Goal: Task Accomplishment & Management: Use online tool/utility

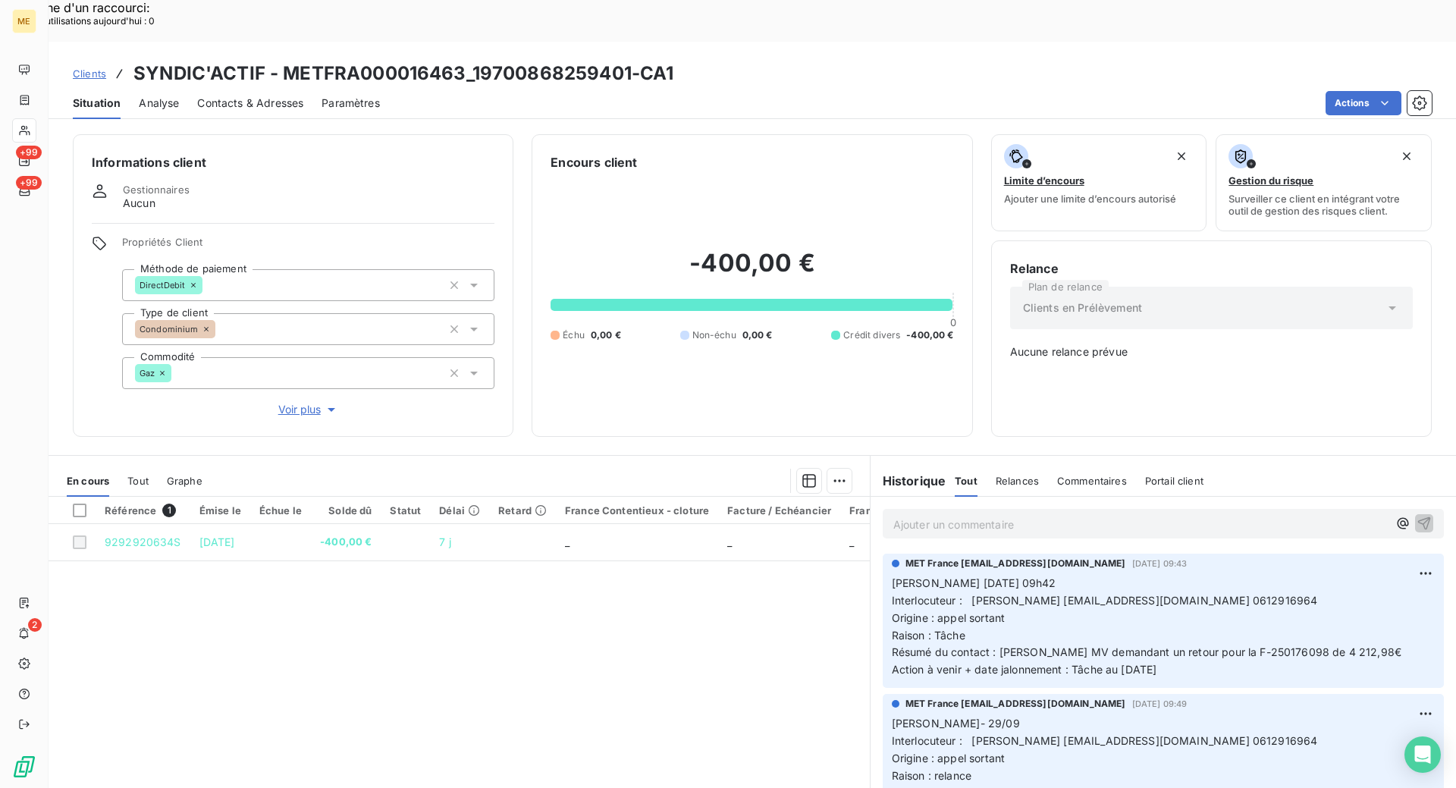
click at [95, 67] on span "Clients" at bounding box center [89, 73] width 33 height 12
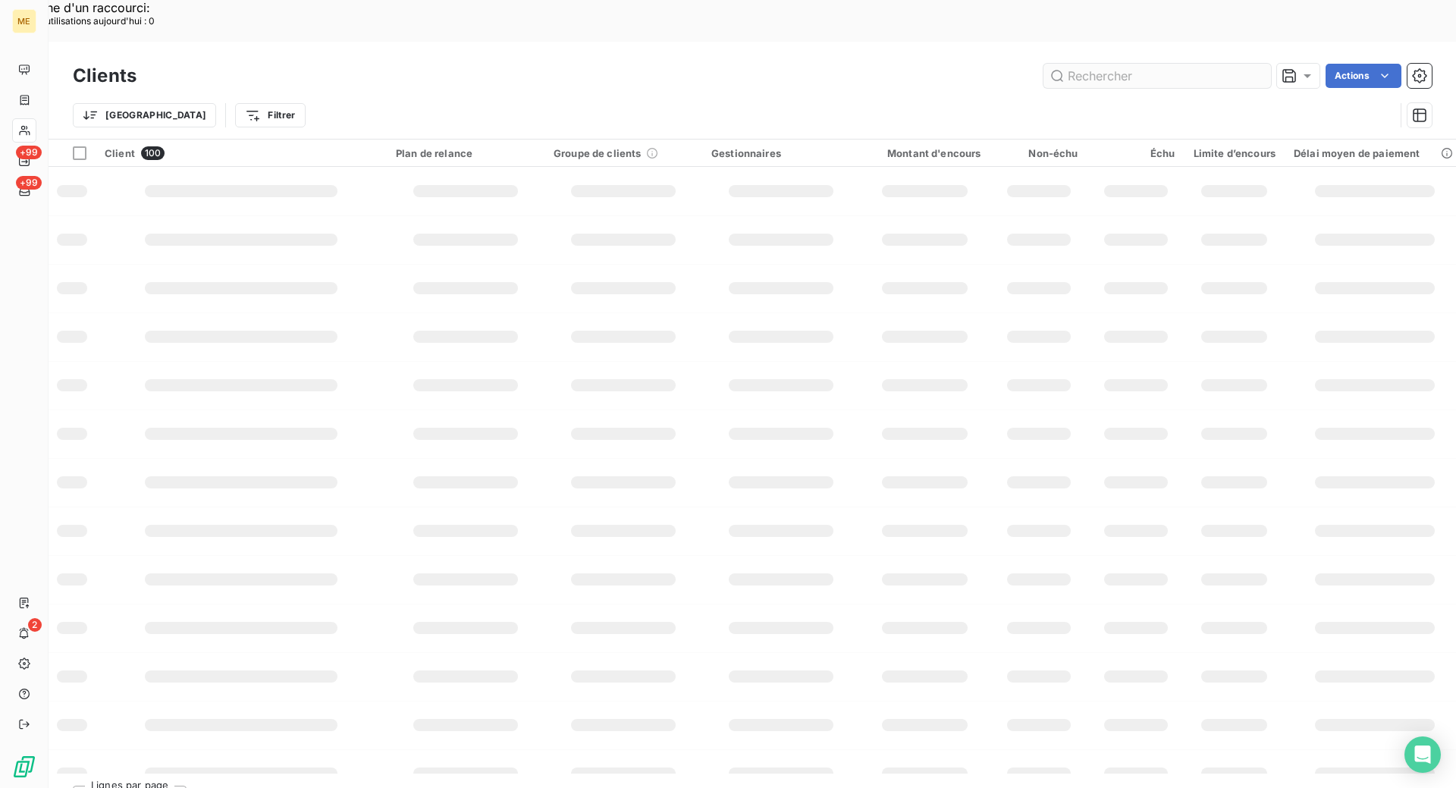
click at [1109, 64] on input "text" at bounding box center [1156, 76] width 227 height 24
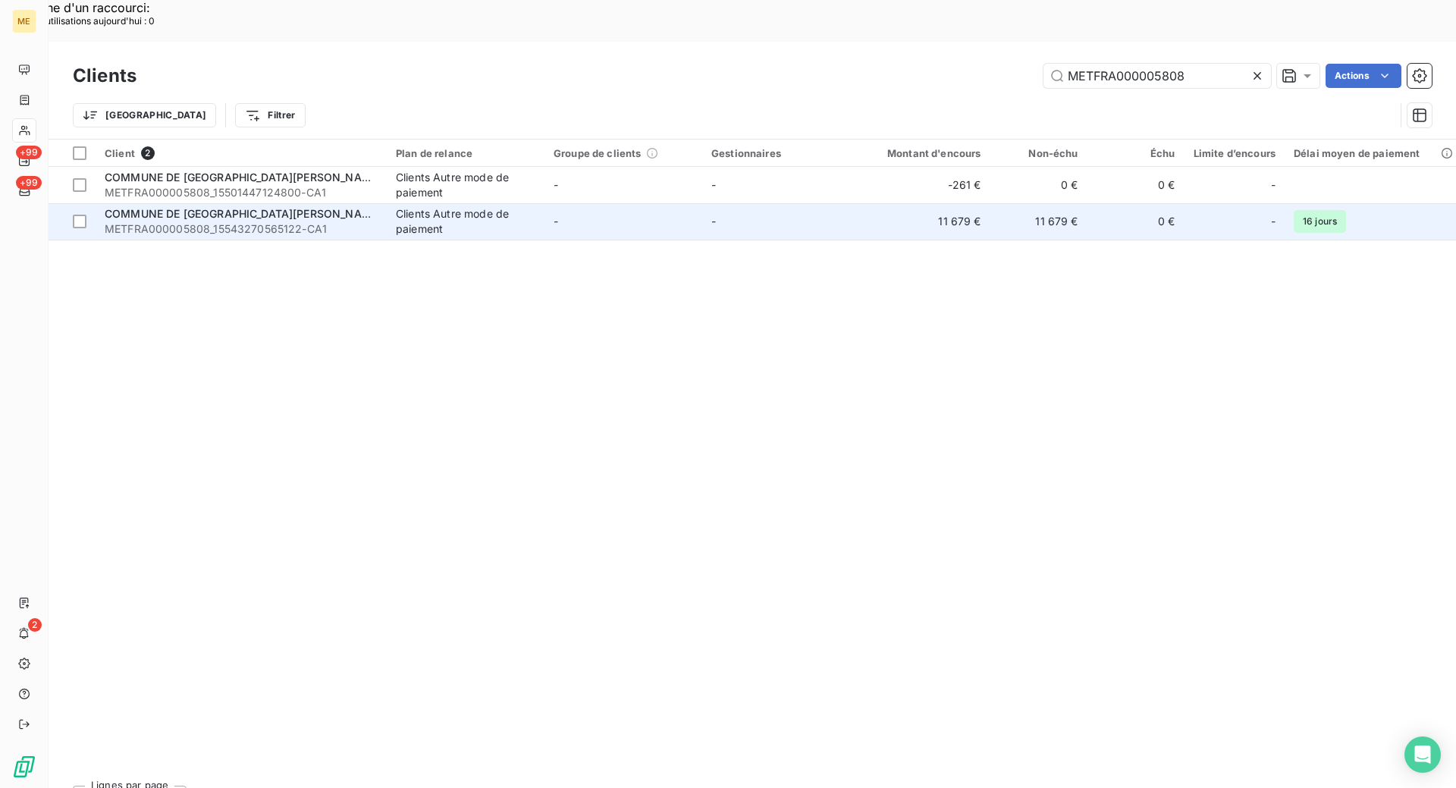
type input "METFRA000005808"
click at [377, 221] on span "METFRA000005808_15543270565122-CA1" at bounding box center [241, 228] width 273 height 15
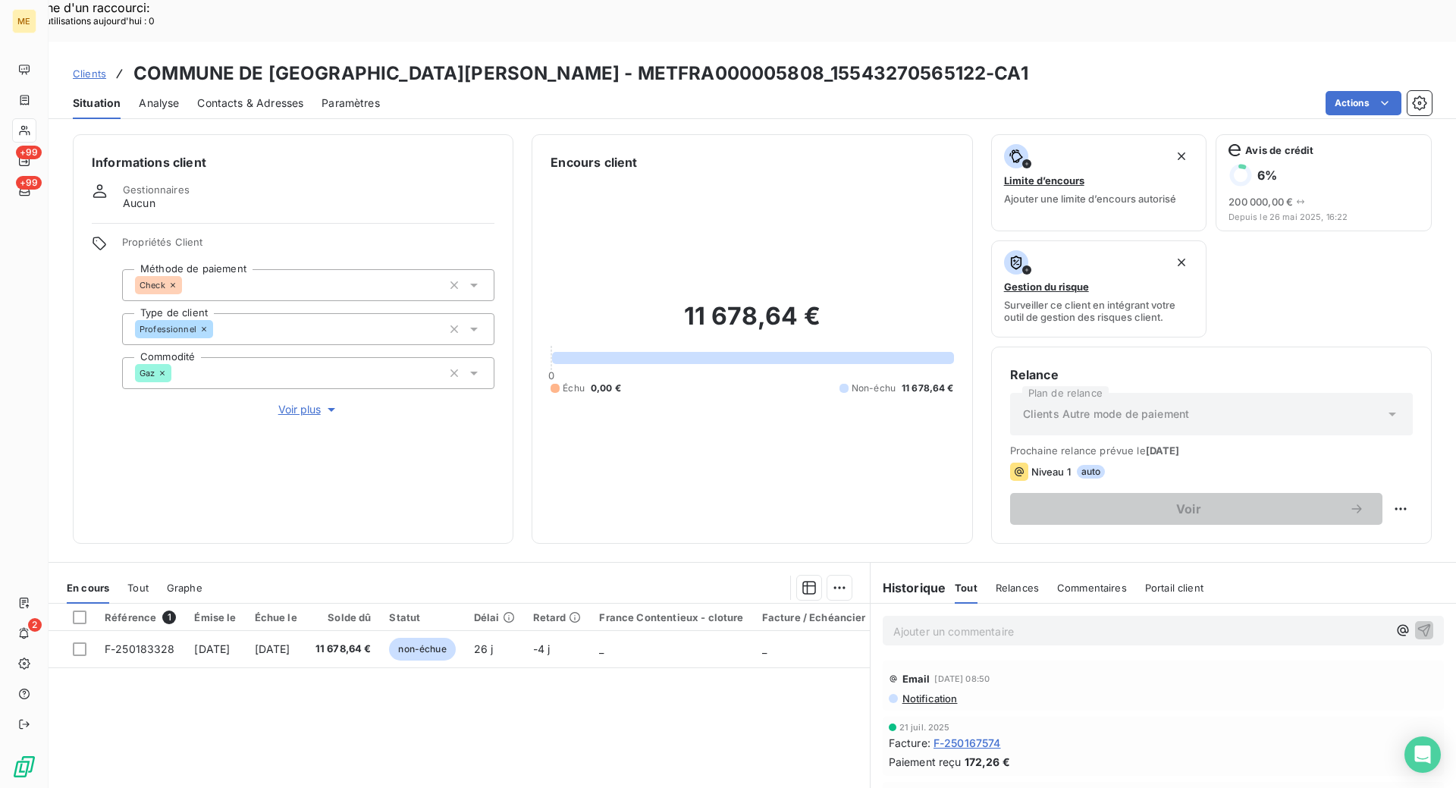
click at [525, 349] on div "Informations client Gestionnaires Aucun Propriétés Client Méthode de paiement C…" at bounding box center [752, 338] width 1407 height 409
drag, startPoint x: 837, startPoint y: 34, endPoint x: 687, endPoint y: 34, distance: 150.1
click at [687, 60] on h3 "COMMUNE DE [GEOGRAPHIC_DATA][PERSON_NAME] - METFRA000005808_15543270565122-CA1" at bounding box center [580, 73] width 895 height 27
copy h3 "15543270565122"
click at [754, 91] on div "Actions" at bounding box center [915, 103] width 1034 height 24
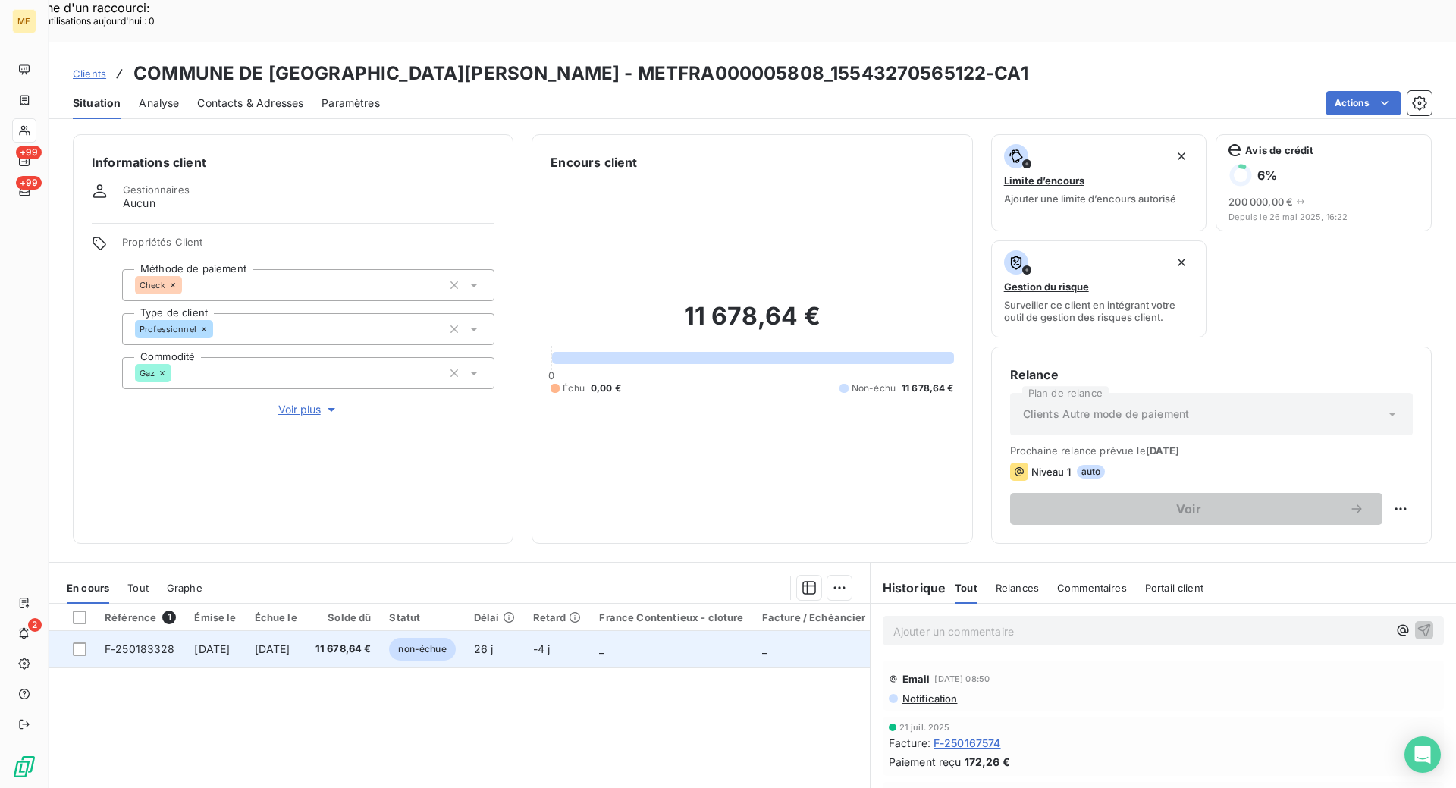
click at [136, 642] on span "F-250183328" at bounding box center [140, 648] width 71 height 13
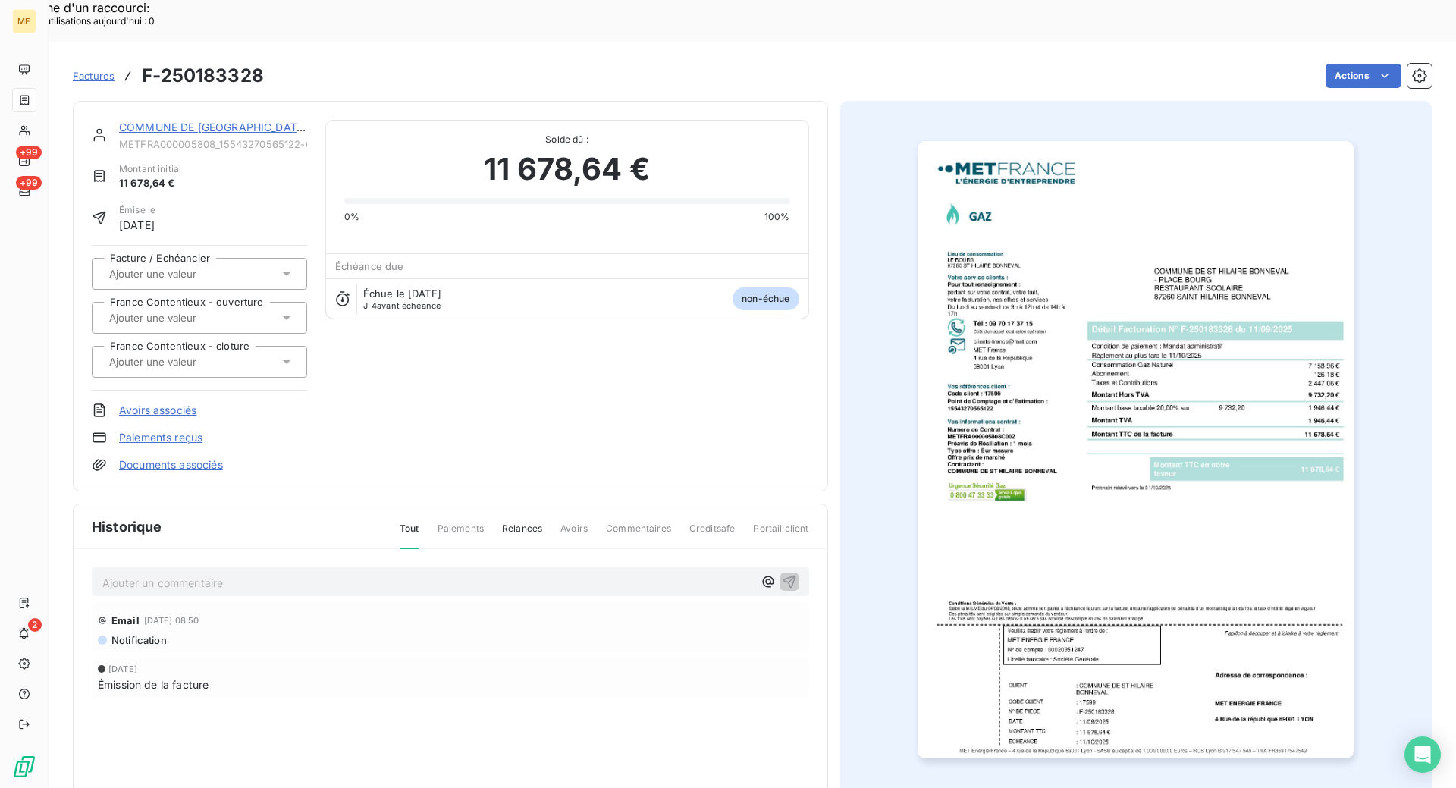
click at [1152, 348] on img "button" at bounding box center [1136, 449] width 436 height 617
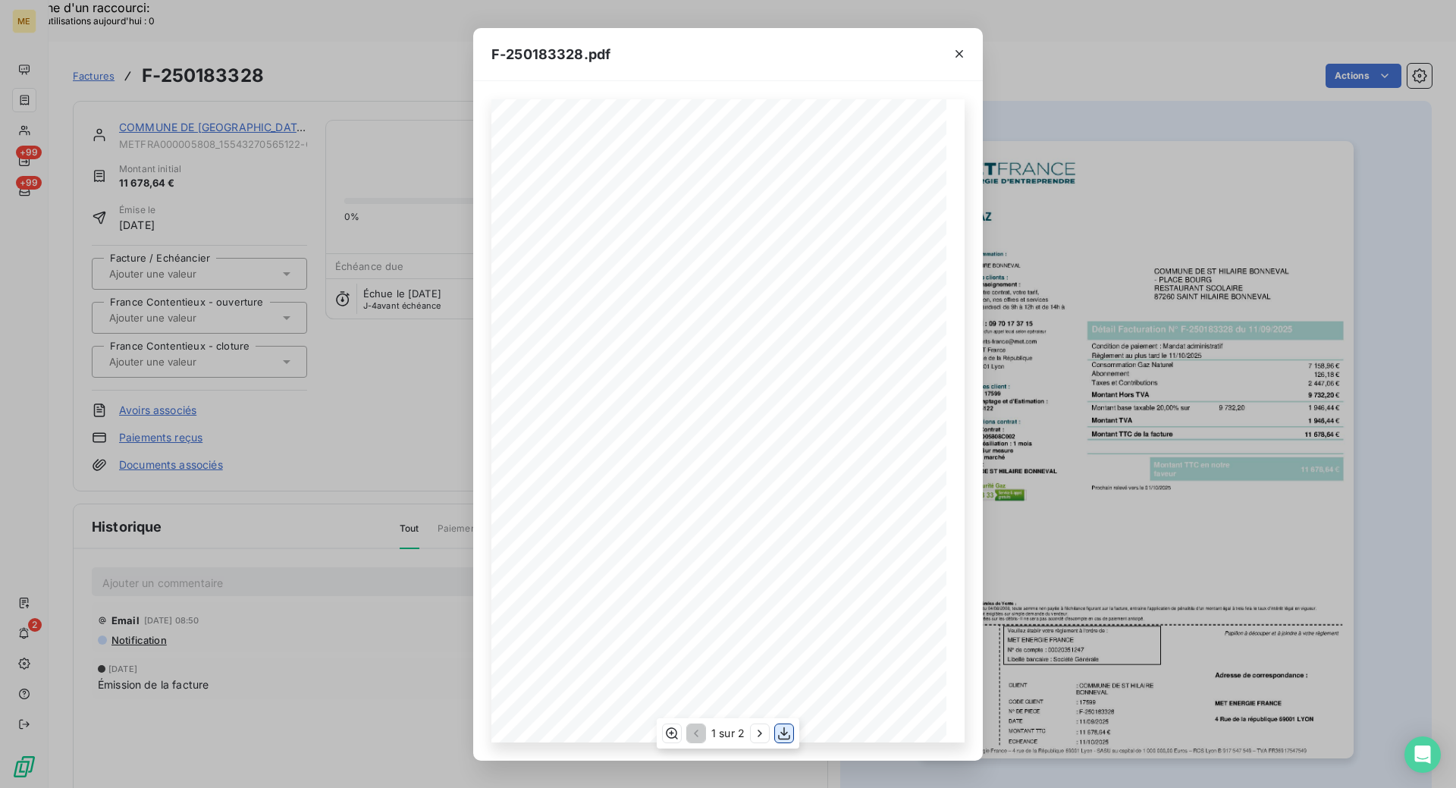
click at [786, 734] on icon "button" at bounding box center [783, 733] width 15 height 15
click at [958, 54] on icon "button" at bounding box center [959, 54] width 8 height 8
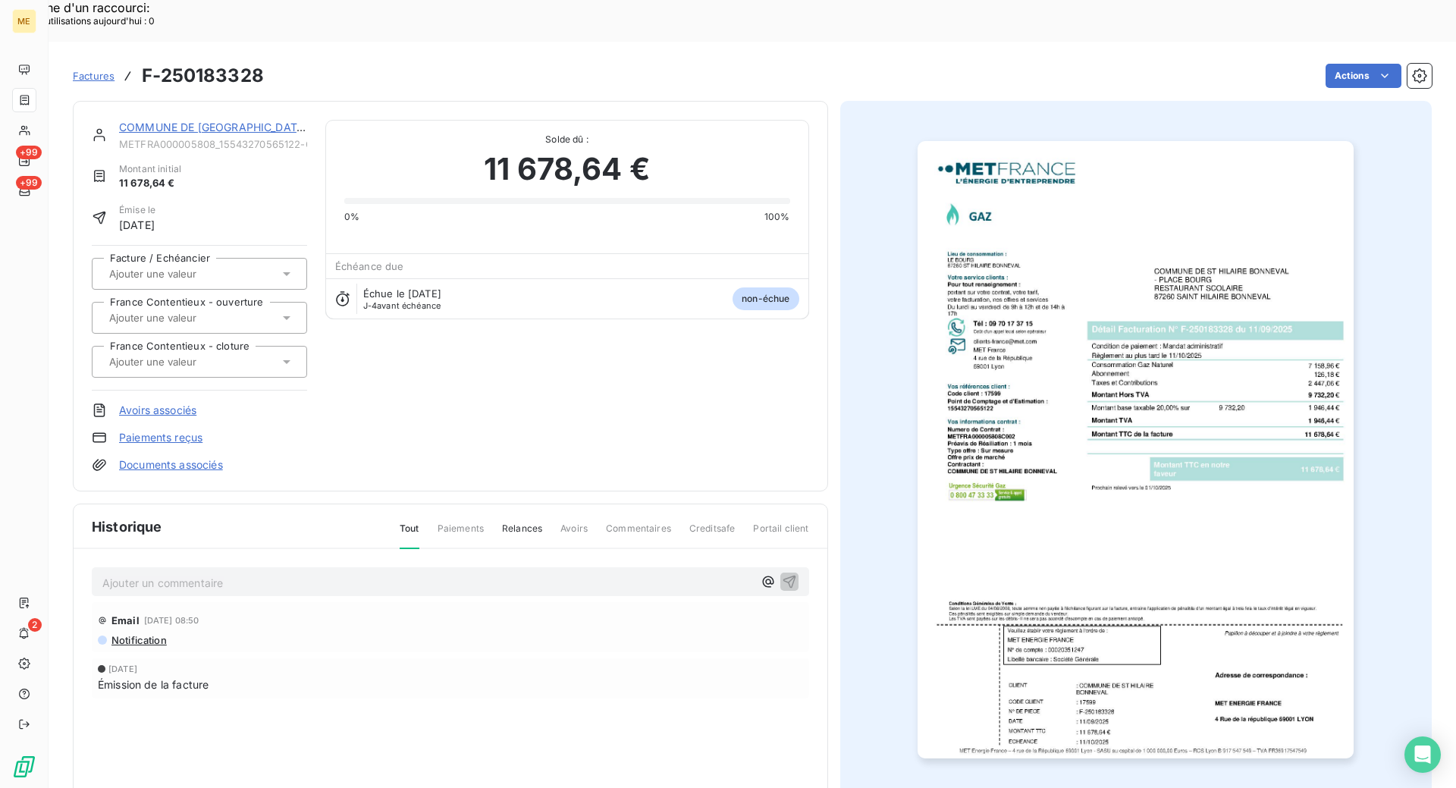
drag, startPoint x: 456, startPoint y: 334, endPoint x: 482, endPoint y: 334, distance: 26.5
click at [456, 334] on div "COMMUNE DE [GEOGRAPHIC_DATA][PERSON_NAME] METFRA000005808_15543270565122-CA1 Mo…" at bounding box center [450, 296] width 717 height 353
click at [364, 400] on div "COMMUNE DE [GEOGRAPHIC_DATA][PERSON_NAME] METFRA000005808_15543270565122-CA1 Mo…" at bounding box center [450, 296] width 717 height 353
click at [246, 121] on link "COMMUNE DE [GEOGRAPHIC_DATA][PERSON_NAME]" at bounding box center [258, 127] width 278 height 13
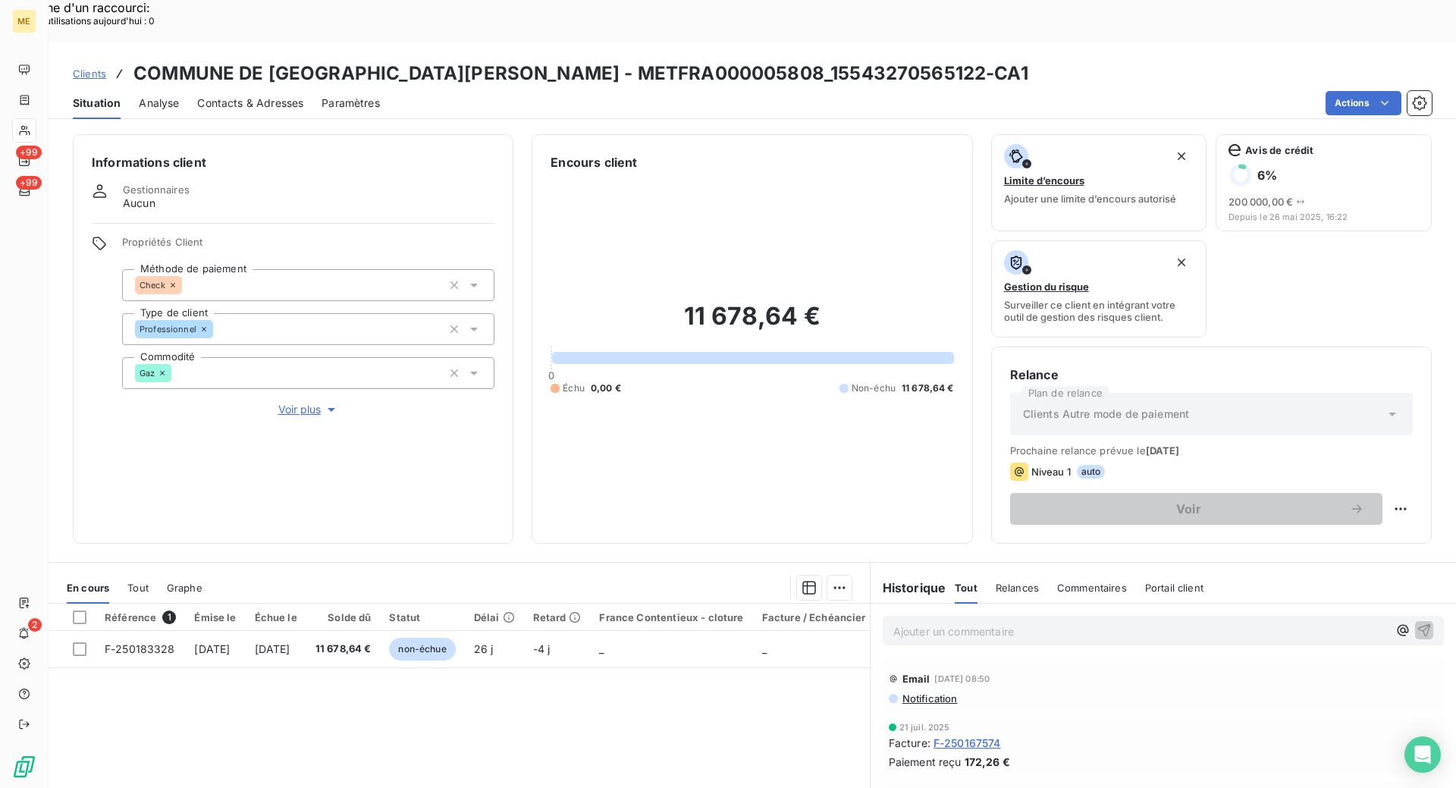
click at [522, 505] on div "Informations client Gestionnaires Aucun Propriétés Client Méthode de paiement C…" at bounding box center [752, 477] width 1407 height 704
click at [522, 134] on div "Informations client Gestionnaires Aucun Propriétés Client Méthode de paiement C…" at bounding box center [752, 338] width 1407 height 409
drag, startPoint x: 422, startPoint y: 695, endPoint x: 412, endPoint y: 699, distance: 10.2
click at [422, 695] on div "Référence 1 Émise le Échue le Solde dû Statut Délai Retard France Contentieux -…" at bounding box center [459, 750] width 821 height 292
click at [398, 689] on div "Référence 1 Émise le Échue le Solde dû Statut Délai Retard France Contentieux -…" at bounding box center [459, 750] width 821 height 292
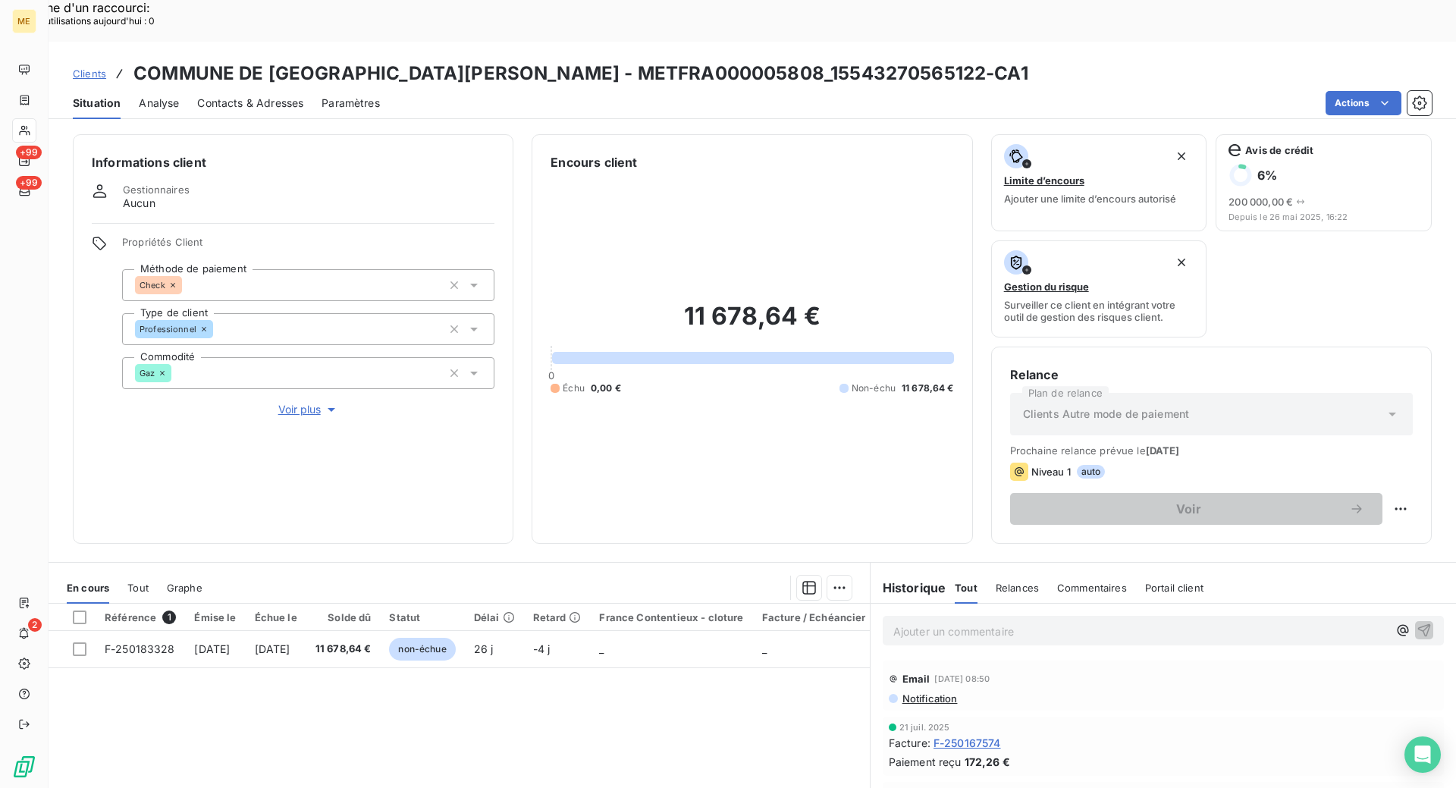
click at [580, 679] on div "Référence 1 Émise le Échue le Solde dû Statut Délai Retard France Contentieux -…" at bounding box center [459, 750] width 821 height 292
click at [516, 677] on div "Référence 1 Émise le Échue le Solde dû Statut Délai Retard France Contentieux -…" at bounding box center [459, 750] width 821 height 292
click at [512, 681] on div "Référence 1 Émise le Échue le Solde dû Statut Délai Retard France Contentieux -…" at bounding box center [459, 750] width 821 height 292
click at [536, 652] on div "Référence 1 Émise le Échue le Solde dû Statut Délai Retard France Contentieux -…" at bounding box center [459, 750] width 821 height 292
click at [289, 402] on span "Voir plus" at bounding box center [308, 409] width 61 height 15
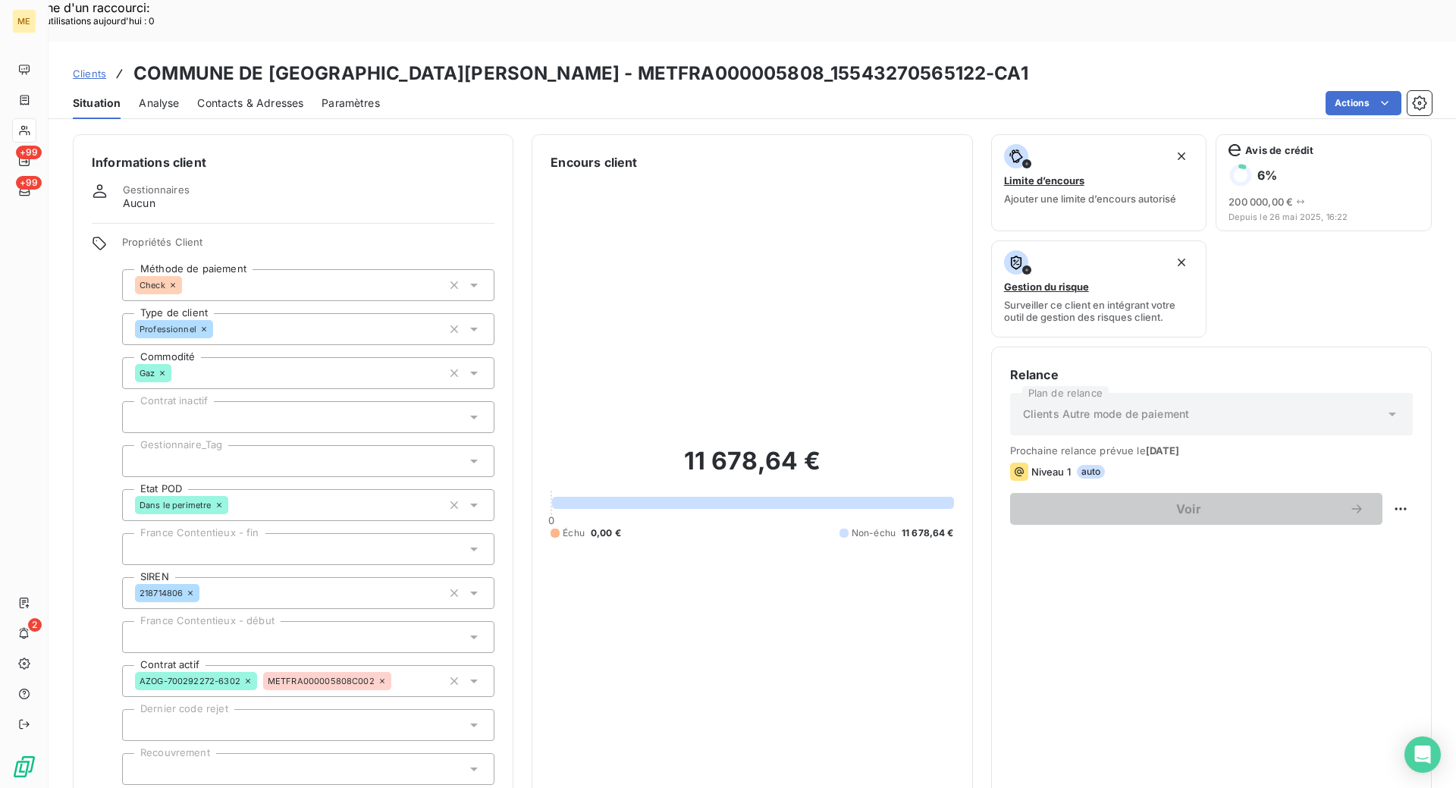
drag, startPoint x: 296, startPoint y: 762, endPoint x: 184, endPoint y: 726, distance: 118.7
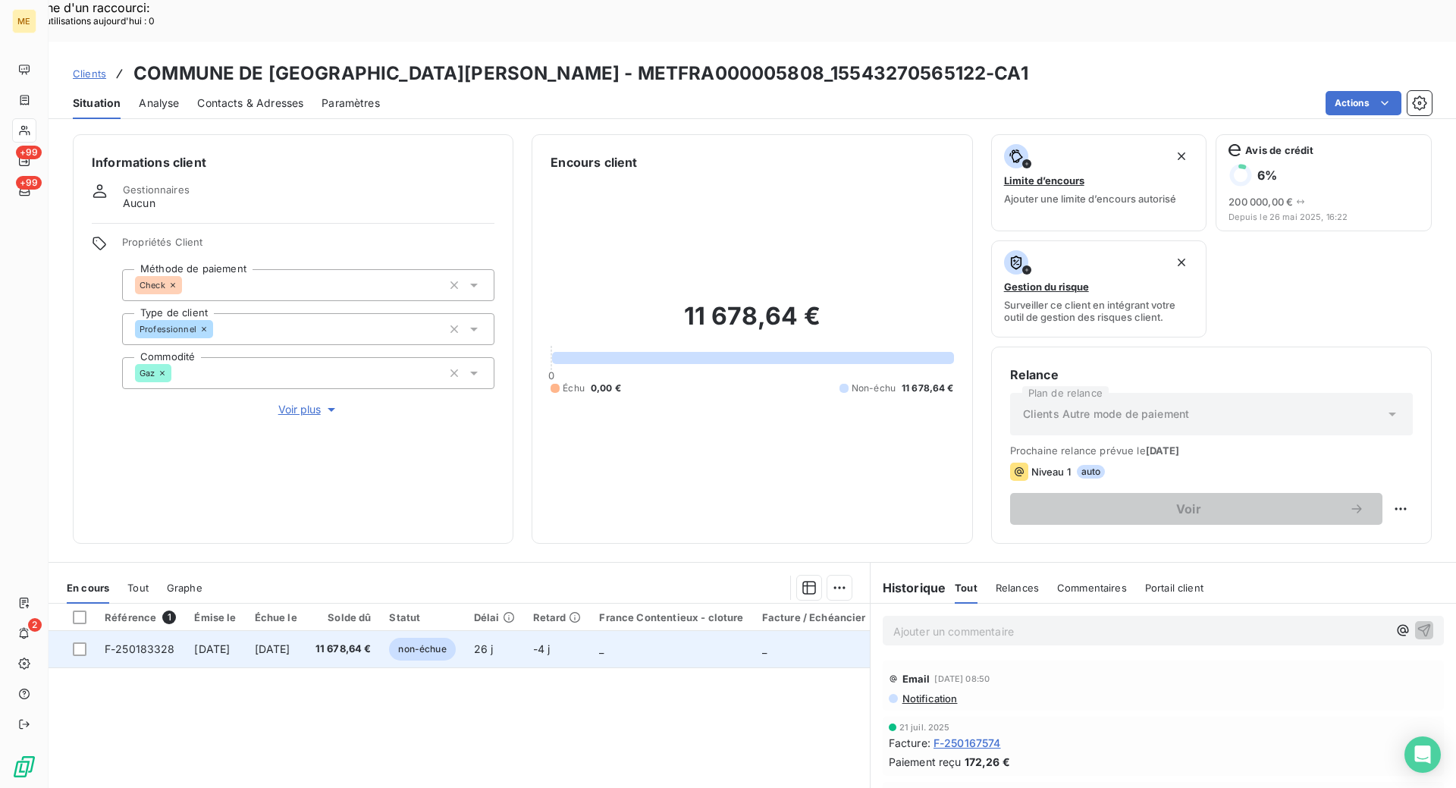
drag, startPoint x: 80, startPoint y: 605, endPoint x: 111, endPoint y: 610, distance: 32.3
click at [80, 642] on div at bounding box center [80, 649] width 14 height 14
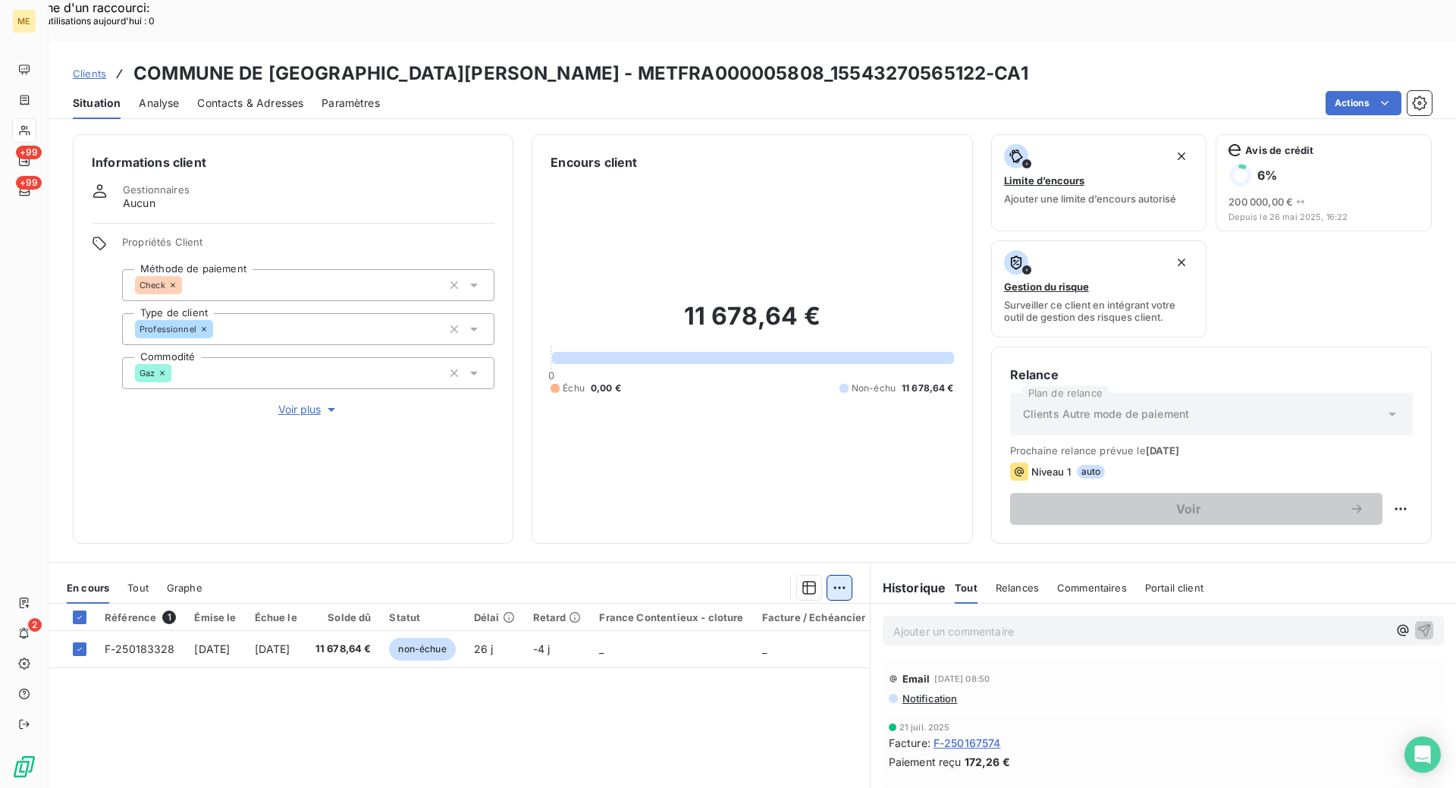
click at [739, 586] on div "Mettre en litige (1 facture)" at bounding box center [703, 579] width 268 height 24
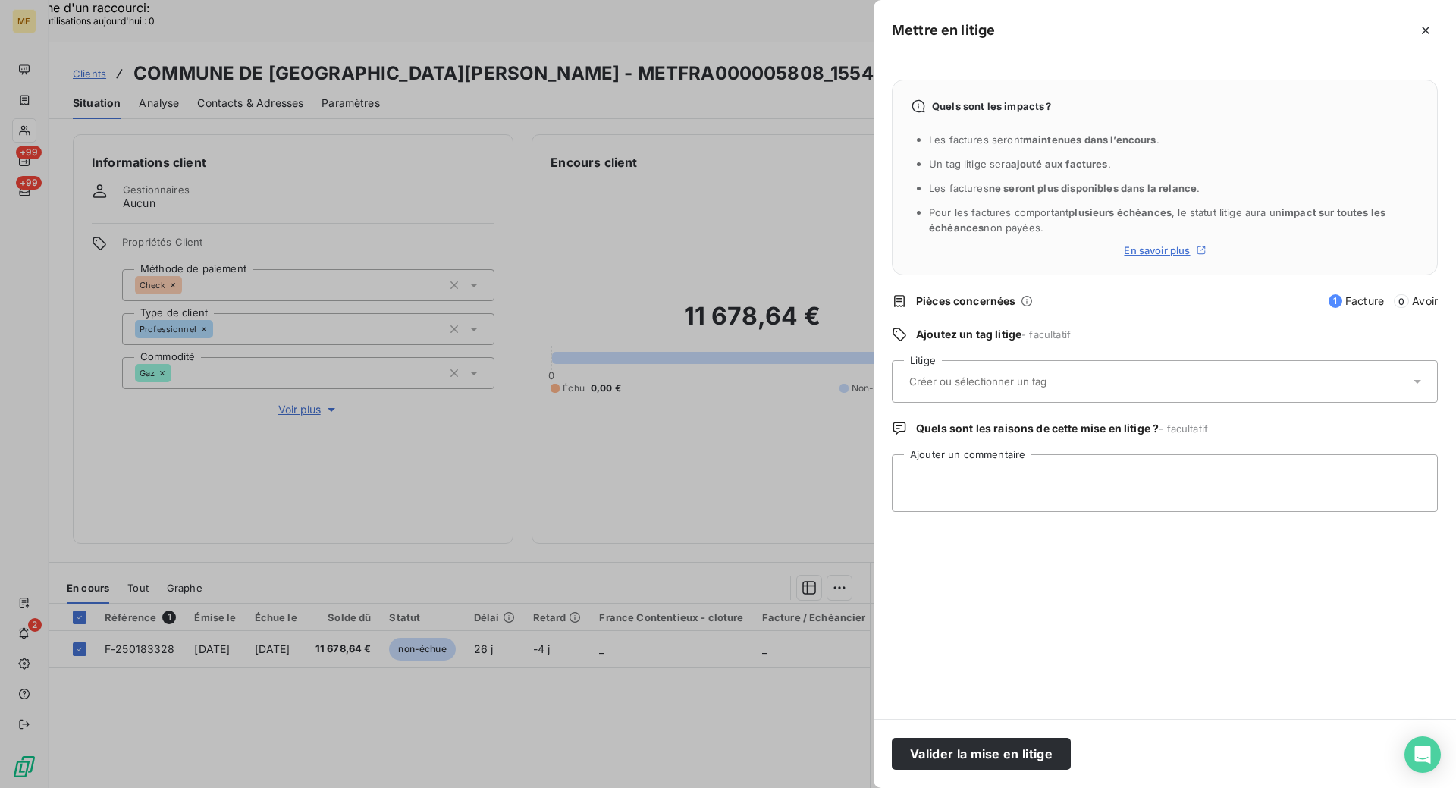
click at [1139, 385] on div at bounding box center [1157, 381] width 505 height 32
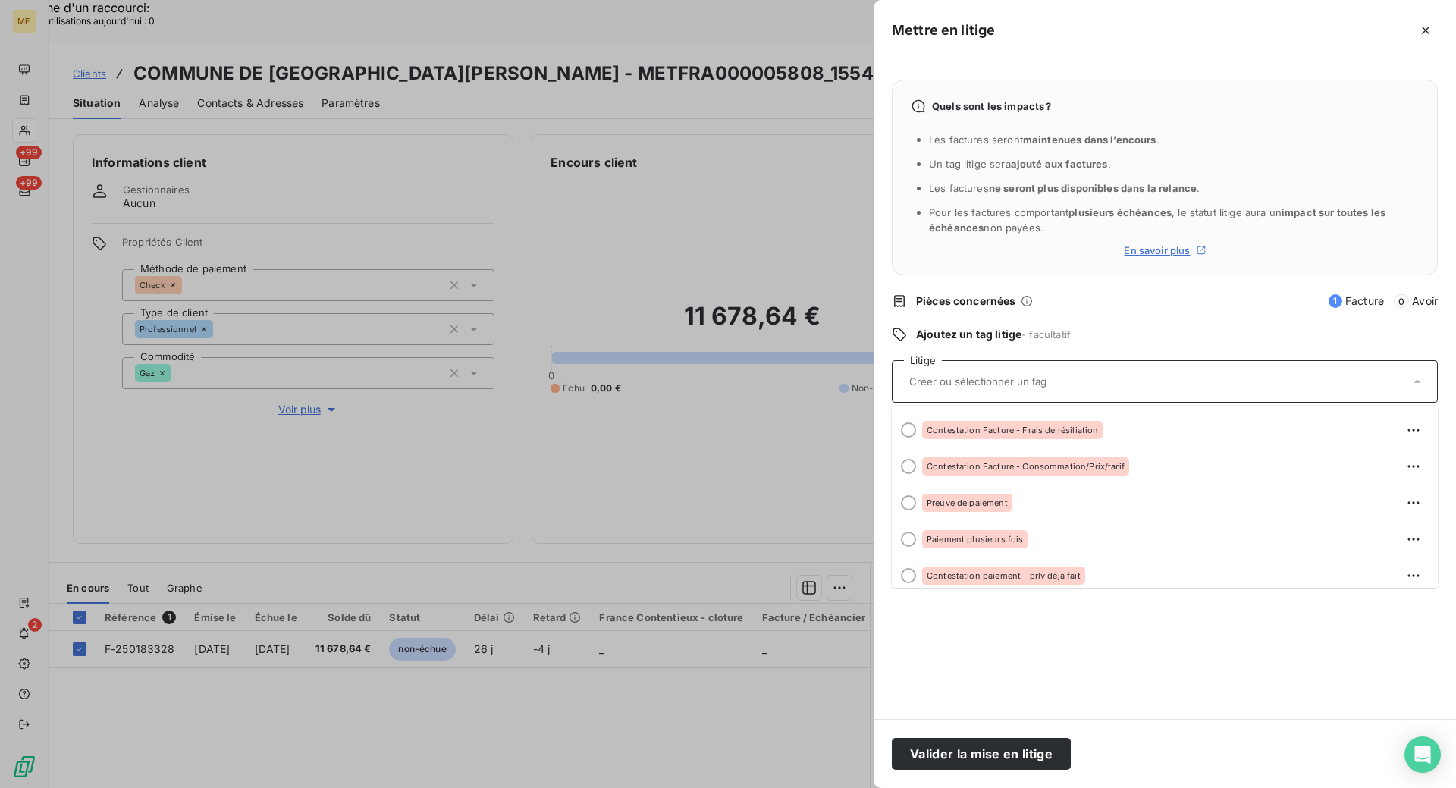
scroll to position [65, 0]
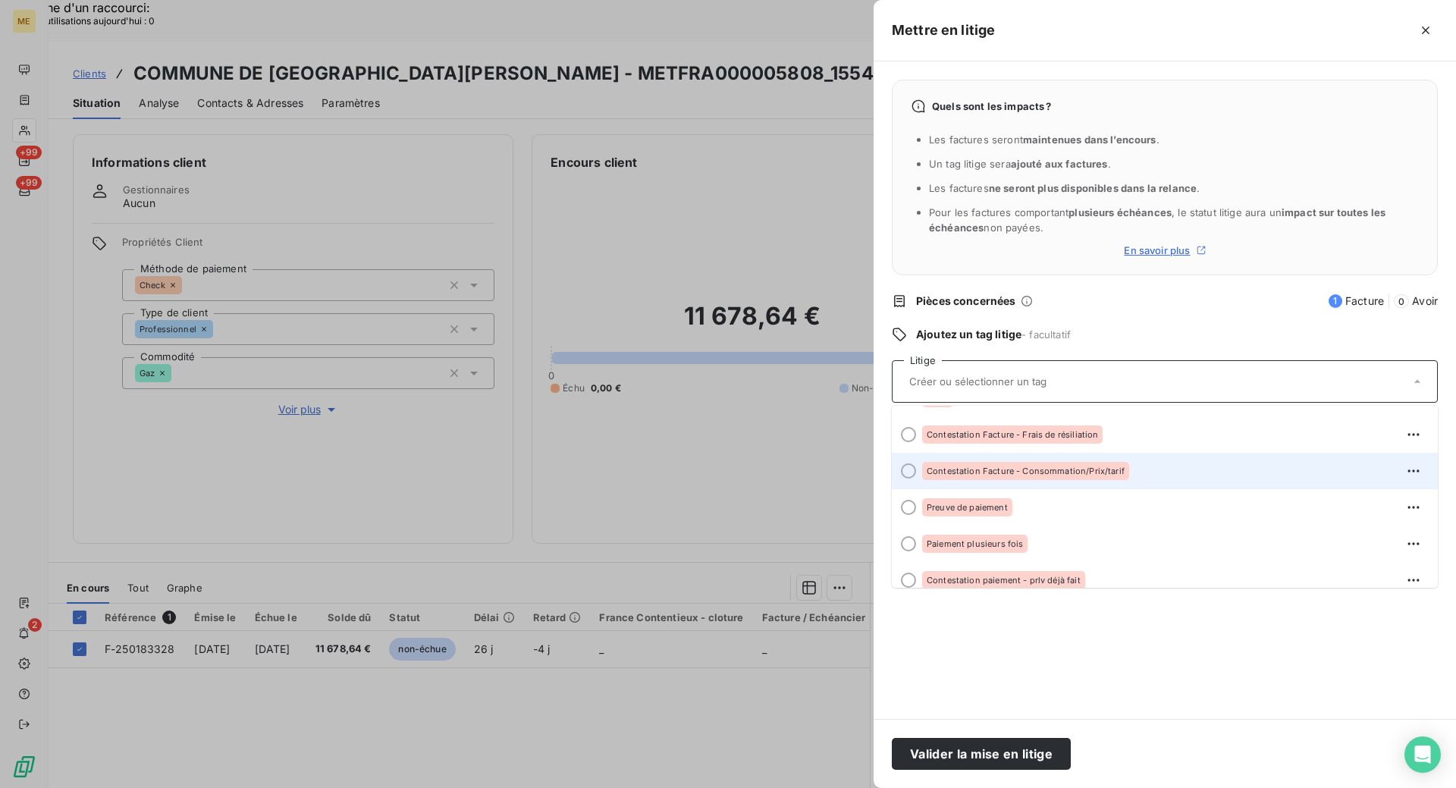
click at [1035, 480] on div "Contestation Facture - Consommation/Prix/tarif" at bounding box center [1025, 471] width 207 height 18
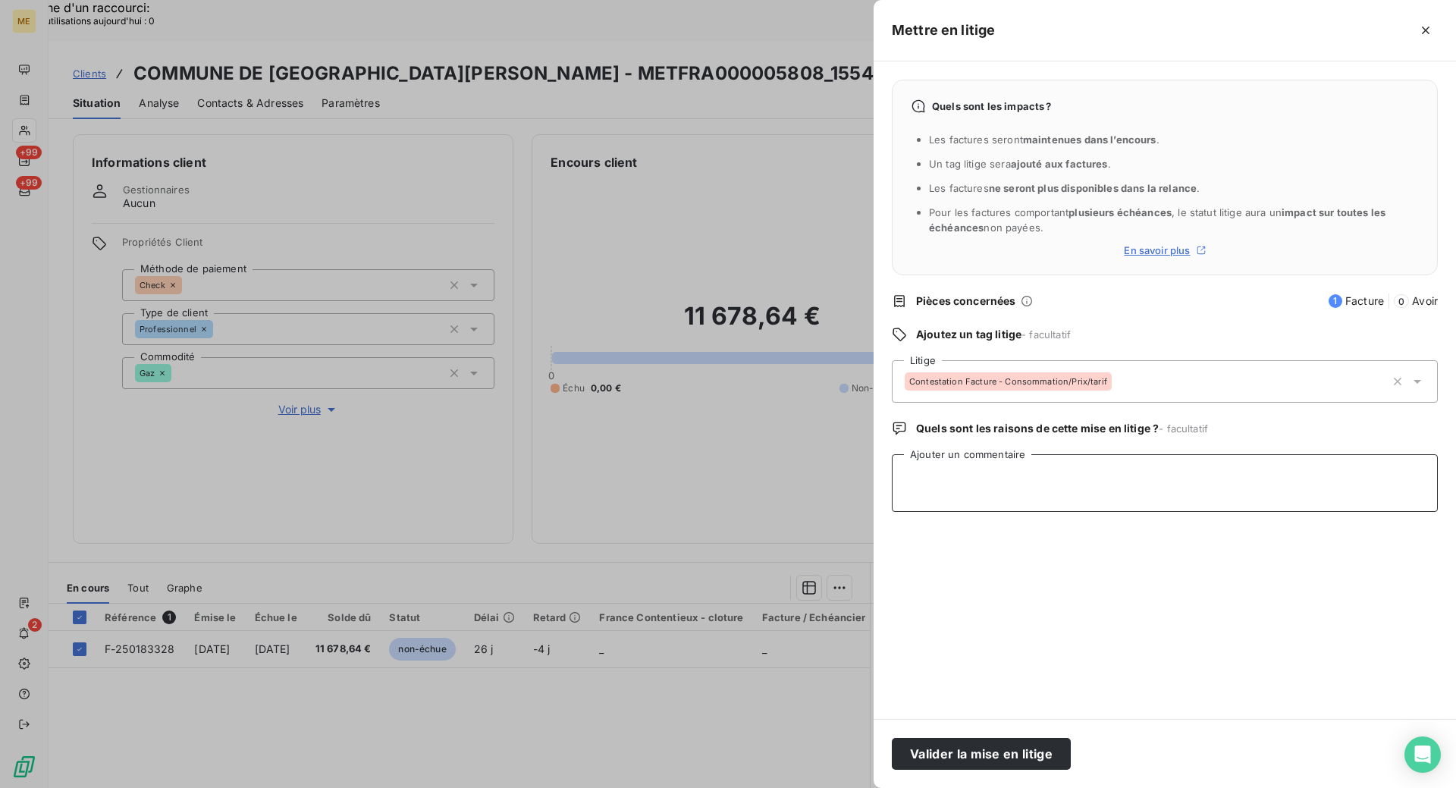
click at [962, 467] on textarea "Ajouter un commentaire" at bounding box center [1165, 483] width 546 height 58
type textarea "[PERSON_NAME] - index erronés et réclamation déposé sur GRDF et clôturée"
click at [1007, 760] on button "Valider la mise en litige" at bounding box center [981, 754] width 179 height 32
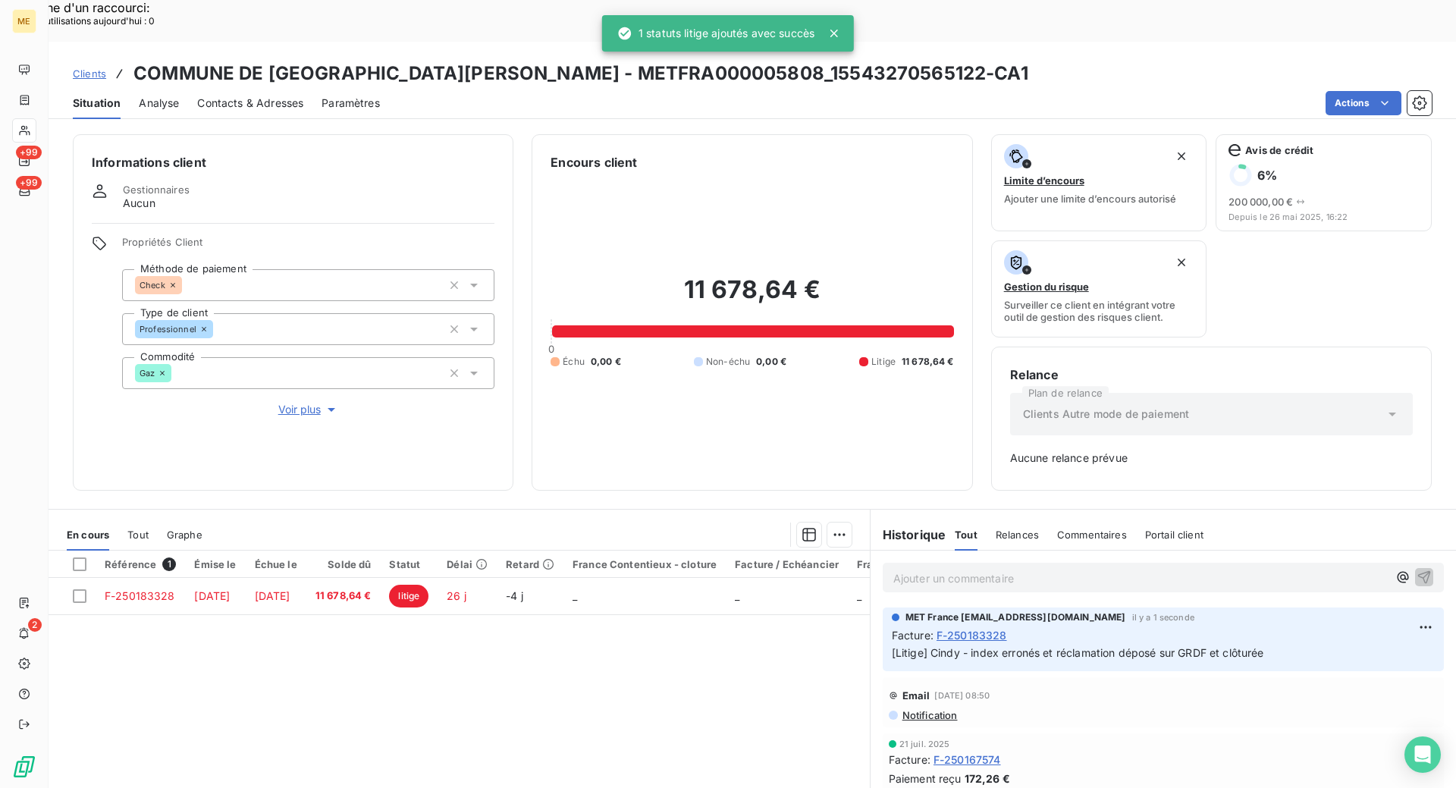
click at [306, 402] on span "Voir plus" at bounding box center [308, 409] width 61 height 15
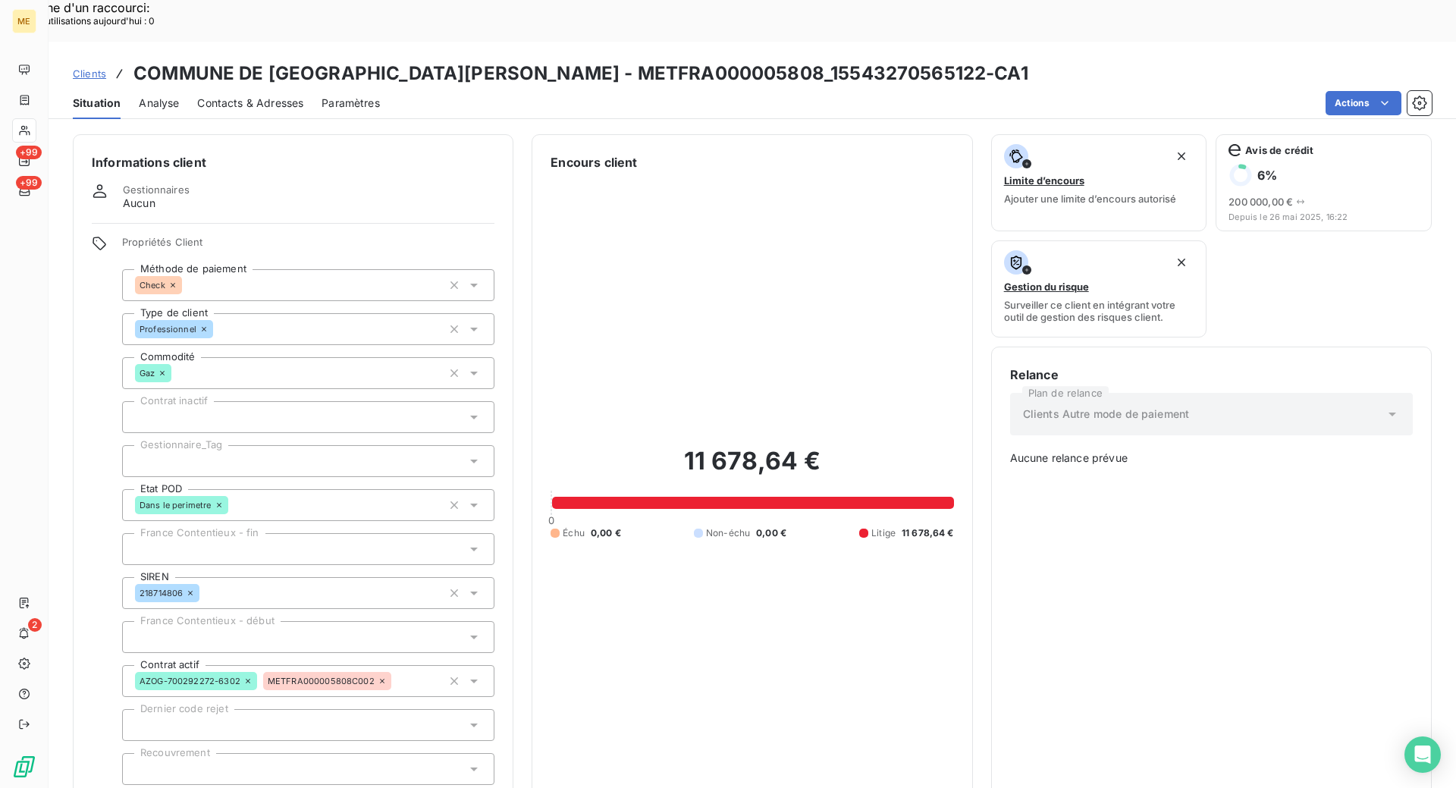
click at [308, 445] on div at bounding box center [308, 461] width 372 height 32
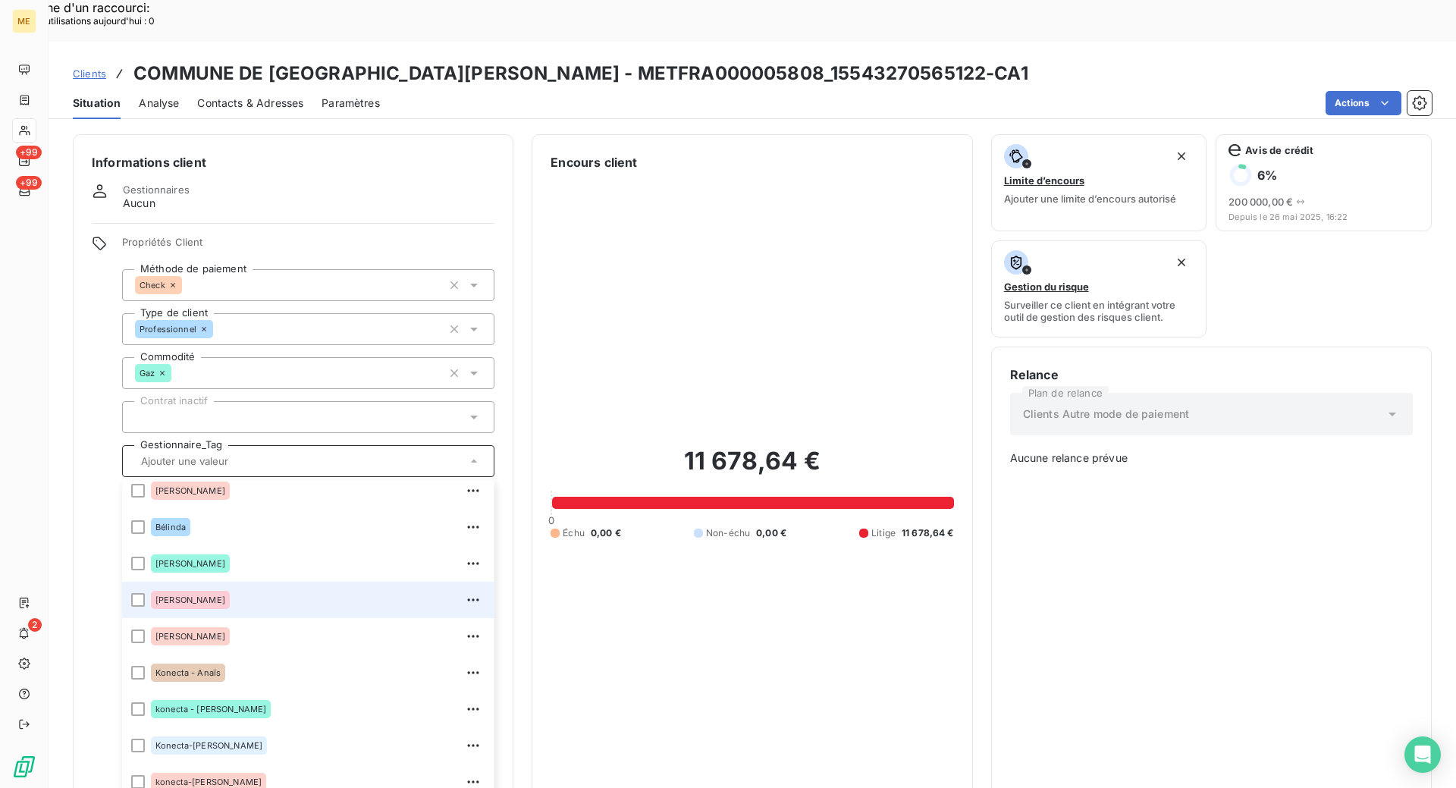
scroll to position [146, 0]
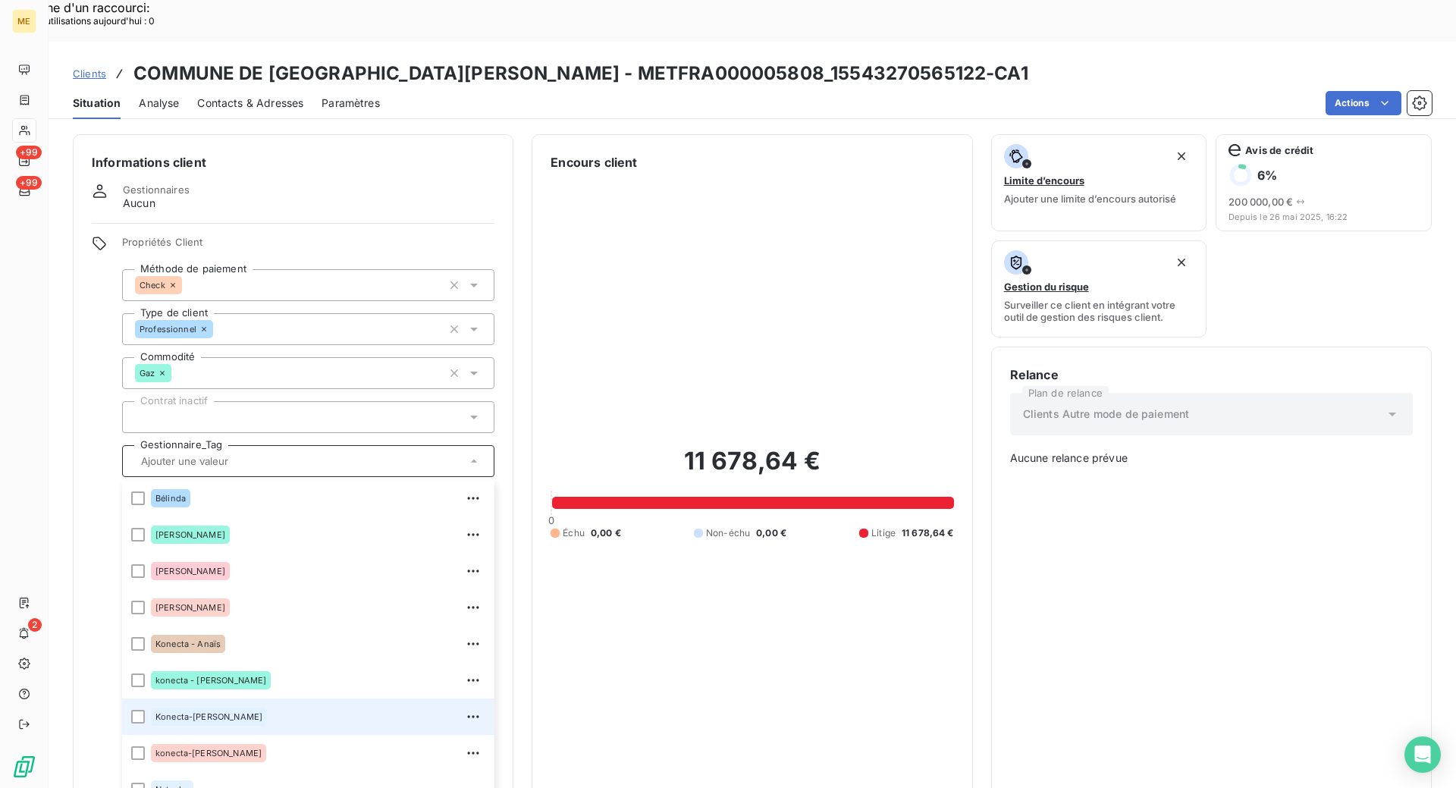
drag, startPoint x: 144, startPoint y: 673, endPoint x: 57, endPoint y: 478, distance: 212.8
click at [143, 710] on div at bounding box center [138, 717] width 14 height 14
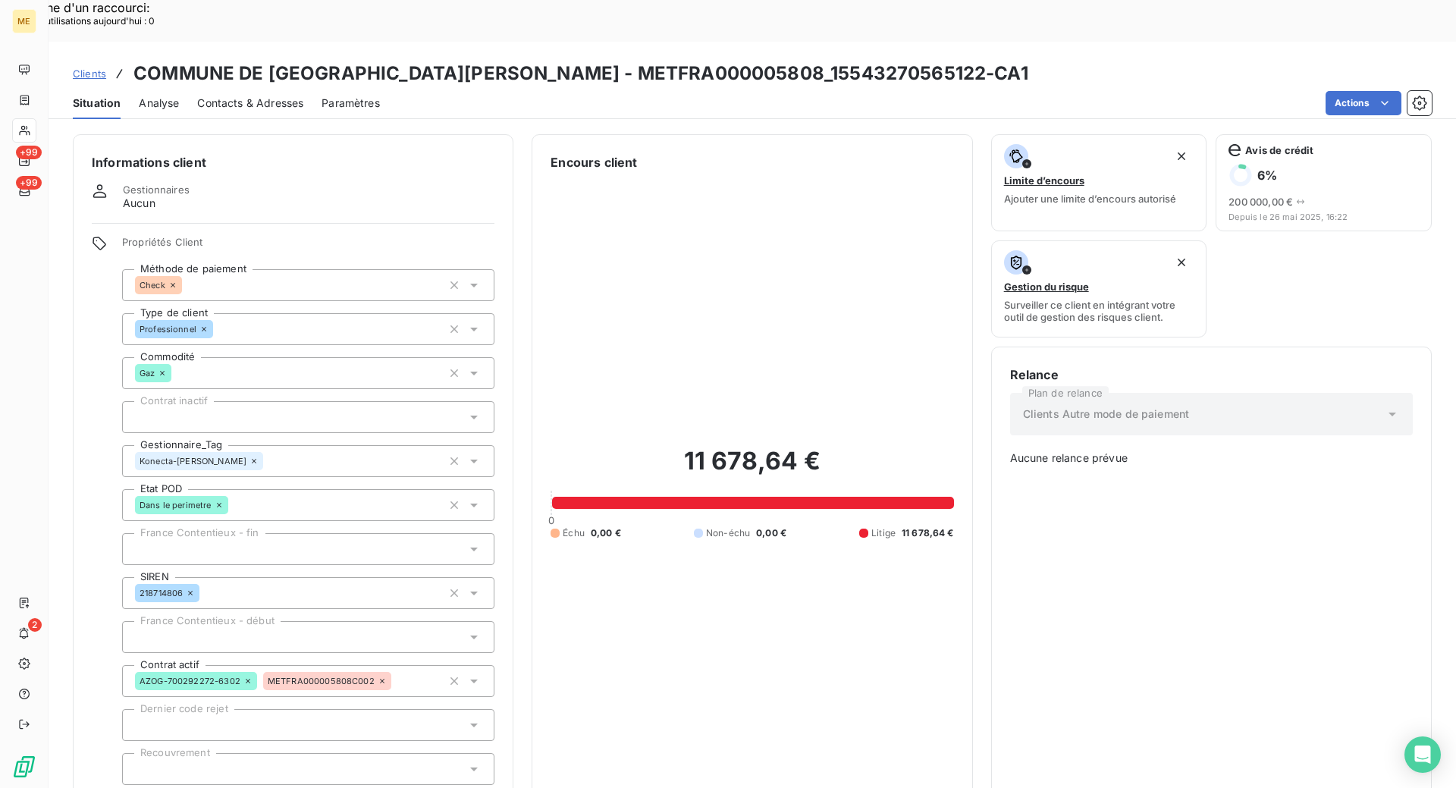
click at [917, 91] on div "Actions" at bounding box center [915, 103] width 1034 height 24
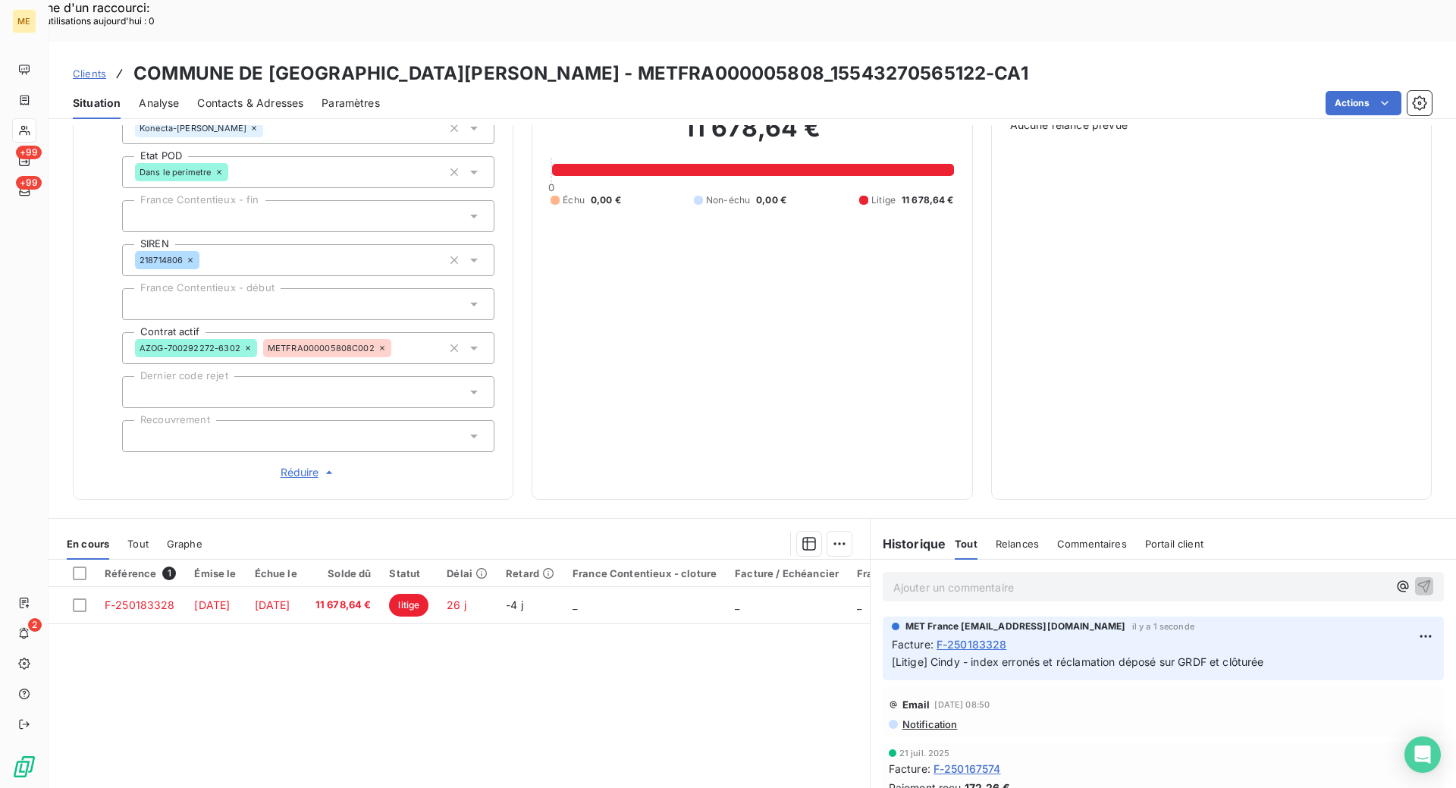
scroll to position [399, 0]
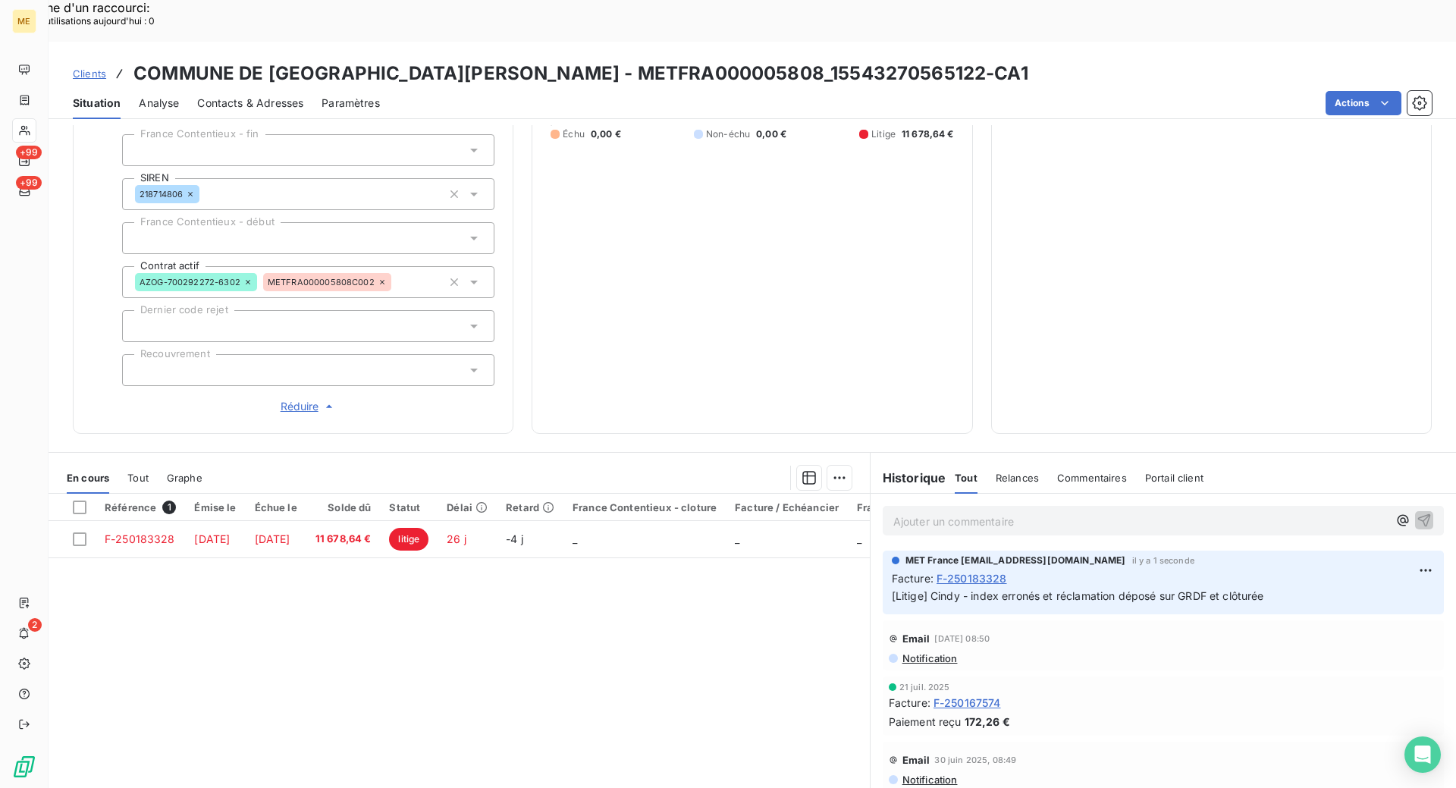
click at [972, 512] on p "Ajouter un commentaire ﻿" at bounding box center [1140, 521] width 494 height 19
click at [987, 512] on p "Ajouter un commentaire ﻿" at bounding box center [1140, 521] width 494 height 19
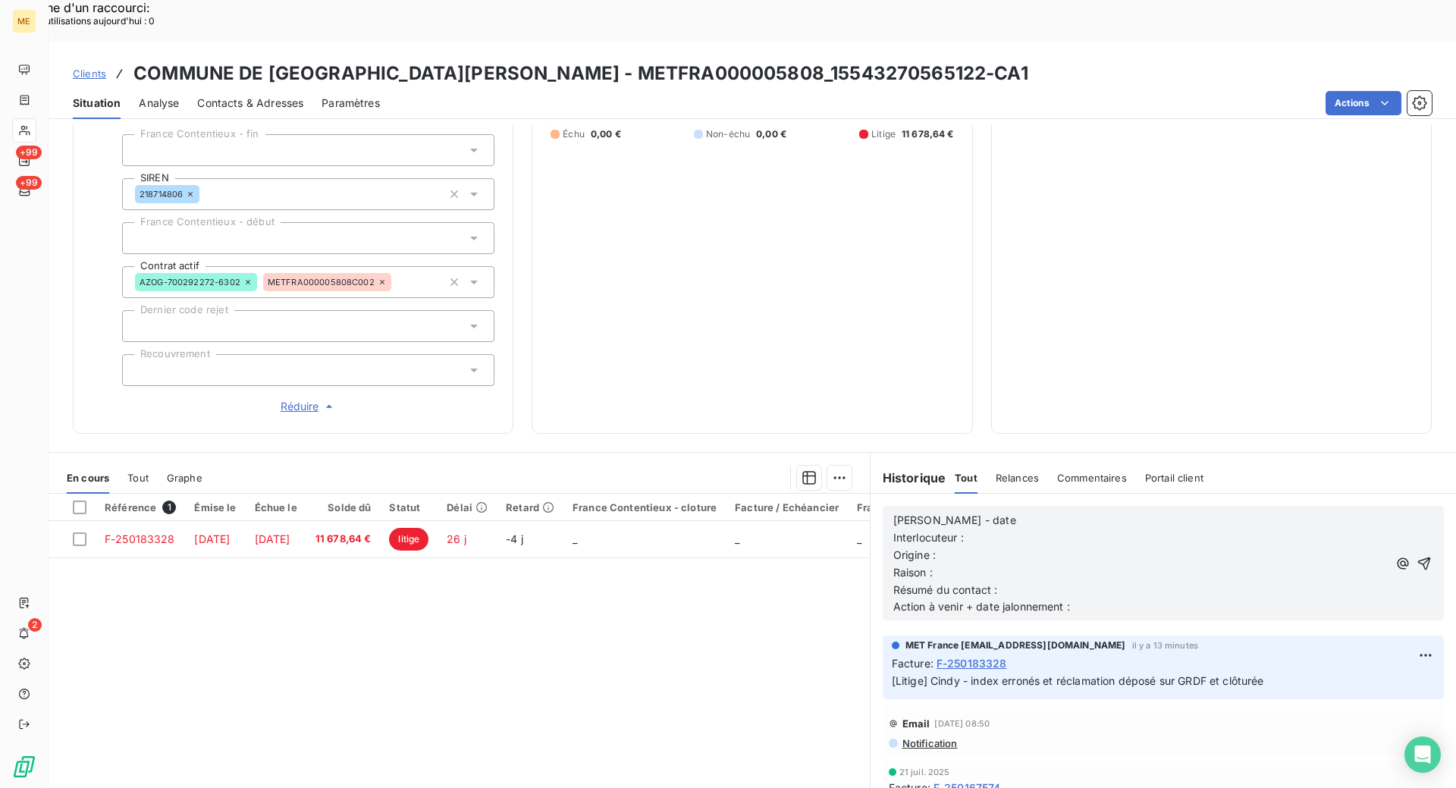
click at [970, 512] on p "[PERSON_NAME] - date" at bounding box center [1140, 520] width 494 height 17
click at [949, 513] on span "[PERSON_NAME] - date" at bounding box center [954, 519] width 123 height 13
click at [967, 512] on p "[PERSON_NAME] - date" at bounding box center [1140, 520] width 494 height 17
click at [958, 512] on p "[PERSON_NAME] - date" at bounding box center [1140, 520] width 494 height 17
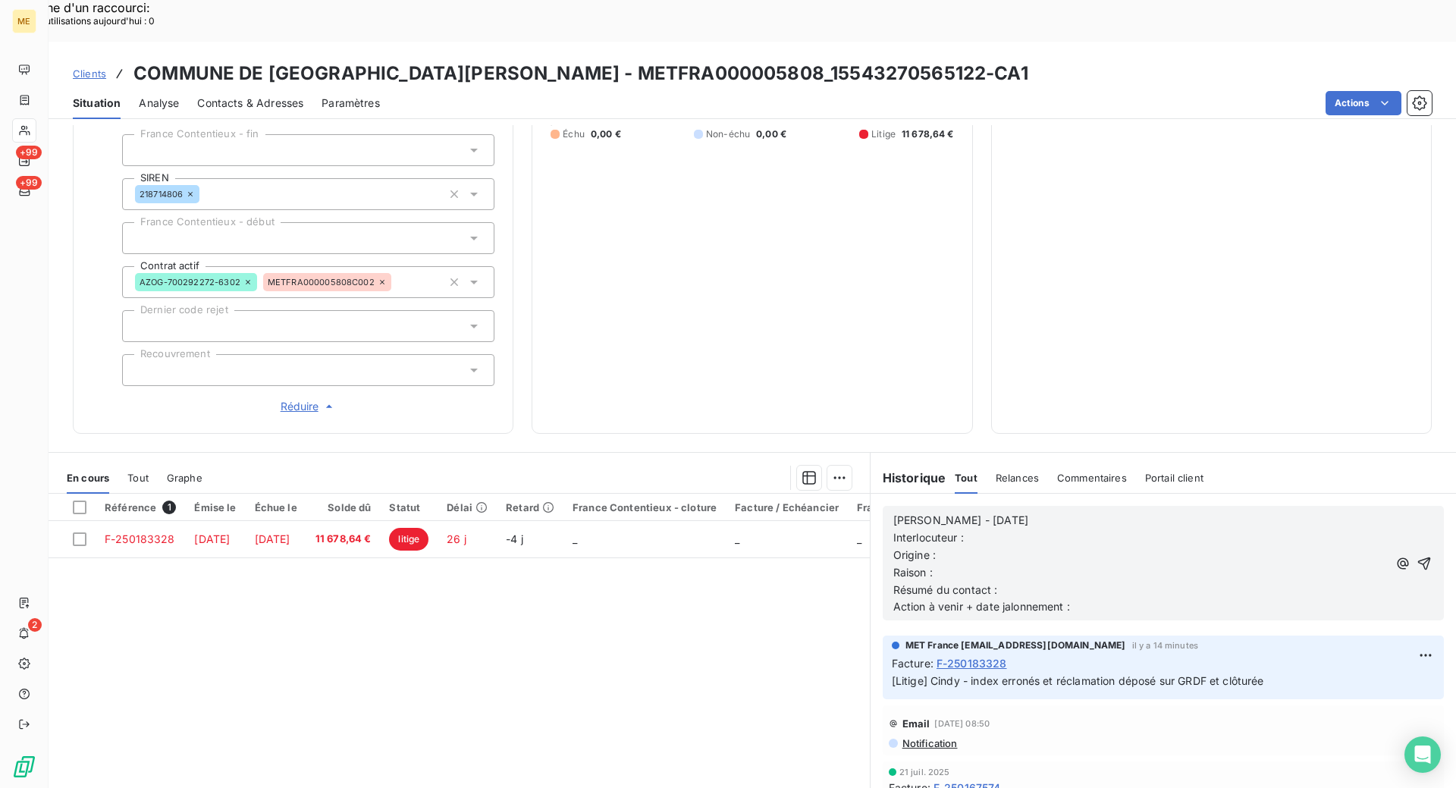
click at [970, 529] on p "Interlocuteur :" at bounding box center [1140, 537] width 494 height 17
click at [1054, 529] on p "Interlocuteur : Mme TAURON -" at bounding box center [1140, 537] width 494 height 17
click at [943, 547] on p "Origine :" at bounding box center [1140, 555] width 494 height 17
click at [949, 564] on p "Raison :" at bounding box center [1140, 572] width 494 height 17
click at [1017, 582] on p "Résumé du contact :" at bounding box center [1140, 590] width 494 height 17
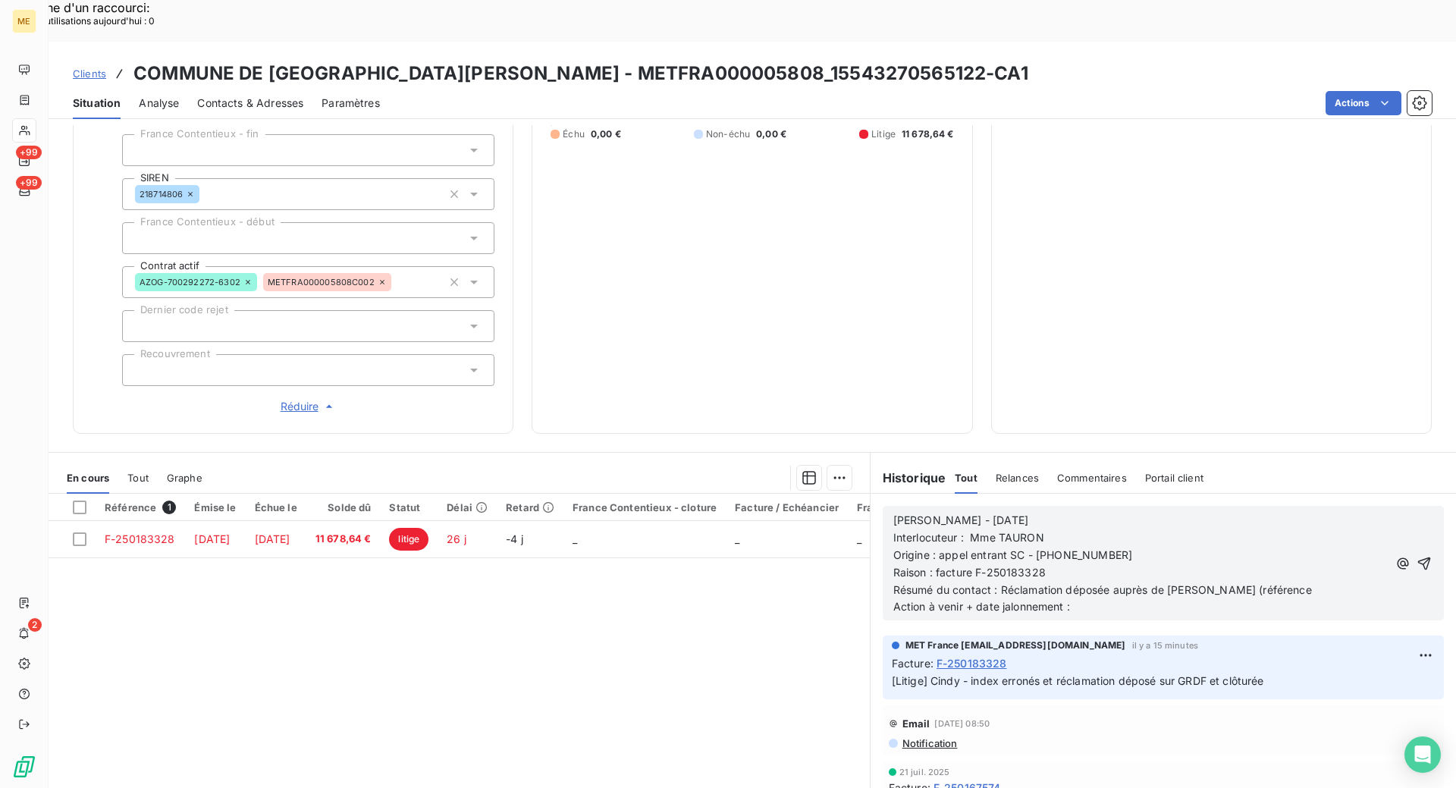
click at [1253, 582] on p "Résumé du contact : Réclamation déposée auprès de [PERSON_NAME] (référence" at bounding box center [1140, 590] width 494 height 17
click at [1188, 583] on span "Résumé du contact : Réclamation déposée auprès de GRDF (référence RE0016K4" at bounding box center [1100, 589] width 414 height 13
click at [1376, 546] on div "[PERSON_NAME] - [DATE] Interlocuteur : Mme TAURON Origine : appel entrant SC - …" at bounding box center [1163, 562] width 540 height 105
click at [1314, 583] on span "Résumé du contact : Réclamation déposée auprès de GRDF le [DATE] (référence RE0…" at bounding box center [1125, 589] width 465 height 13
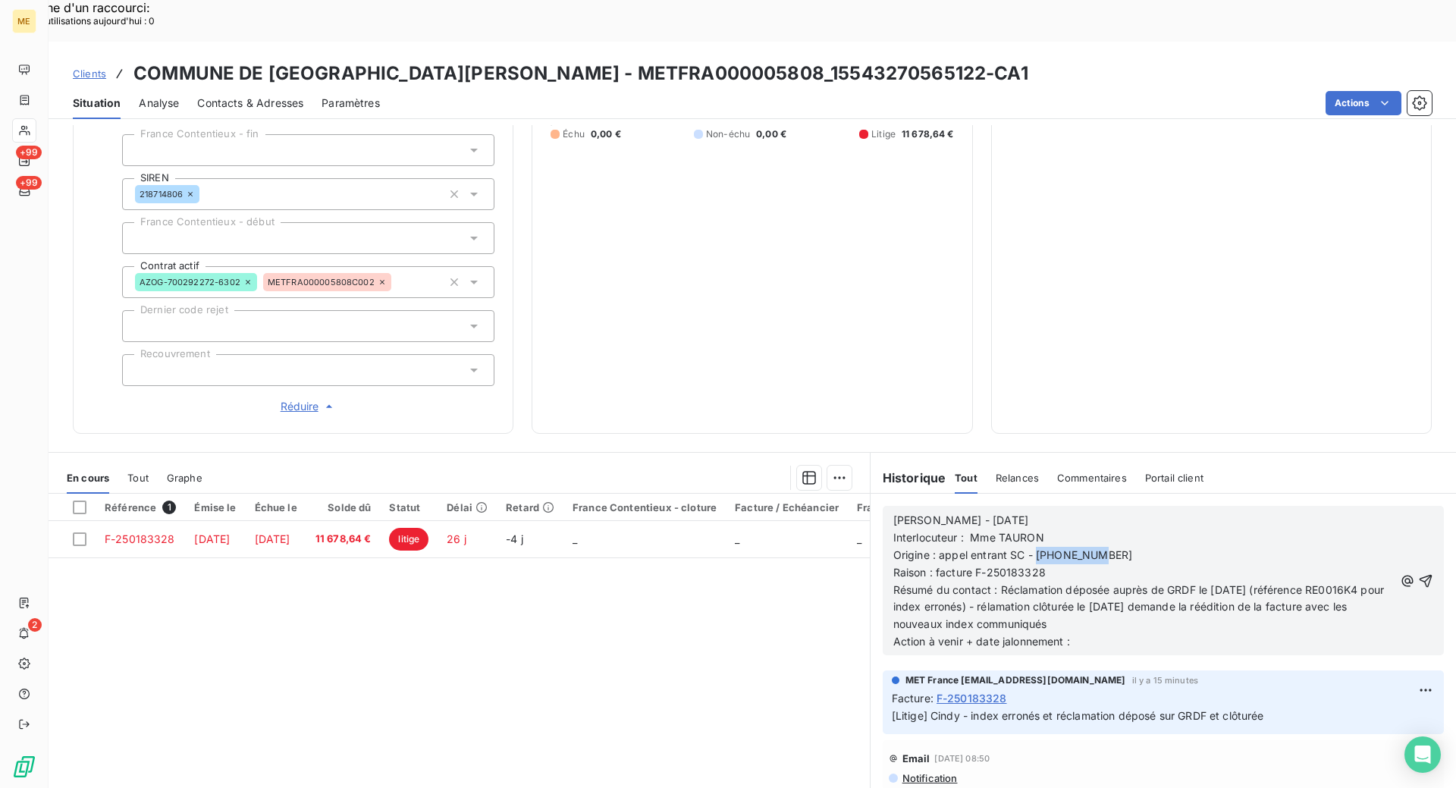
drag, startPoint x: 1093, startPoint y: 510, endPoint x: 1031, endPoint y: 509, distance: 62.2
click at [1031, 547] on p "Origine : appel entrant SC - [PHONE_NUMBER]" at bounding box center [1143, 555] width 500 height 17
copy span "0555006165"
click at [1115, 582] on p "Résumé du contact : Réclamation déposée auprès de GRDF le [DATE] (référence RE0…" at bounding box center [1143, 608] width 500 height 52
click at [1418, 573] on icon "button" at bounding box center [1425, 580] width 15 height 15
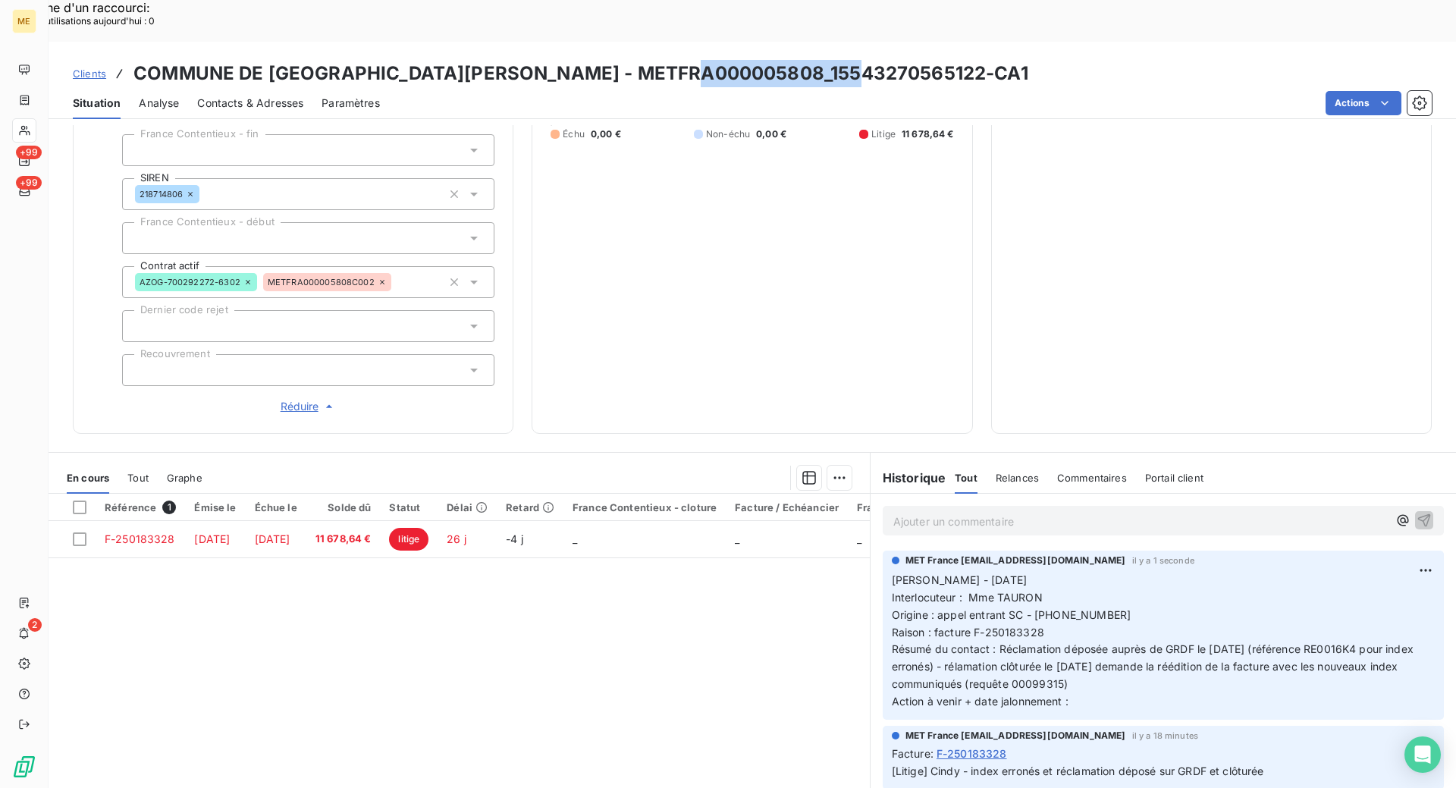
drag, startPoint x: 840, startPoint y: 28, endPoint x: 685, endPoint y: 24, distance: 154.7
click at [685, 60] on h3 "COMMUNE DE [GEOGRAPHIC_DATA][PERSON_NAME] - METFRA000005808_15543270565122-CA1" at bounding box center [580, 73] width 895 height 27
copy h3 "15543270565122"
drag, startPoint x: 1360, startPoint y: 607, endPoint x: 1311, endPoint y: 607, distance: 49.3
click at [1311, 642] on span "Résumé du contact : Réclamation déposée auprès de GRDF le [DATE] (référence RE0…" at bounding box center [1154, 666] width 525 height 48
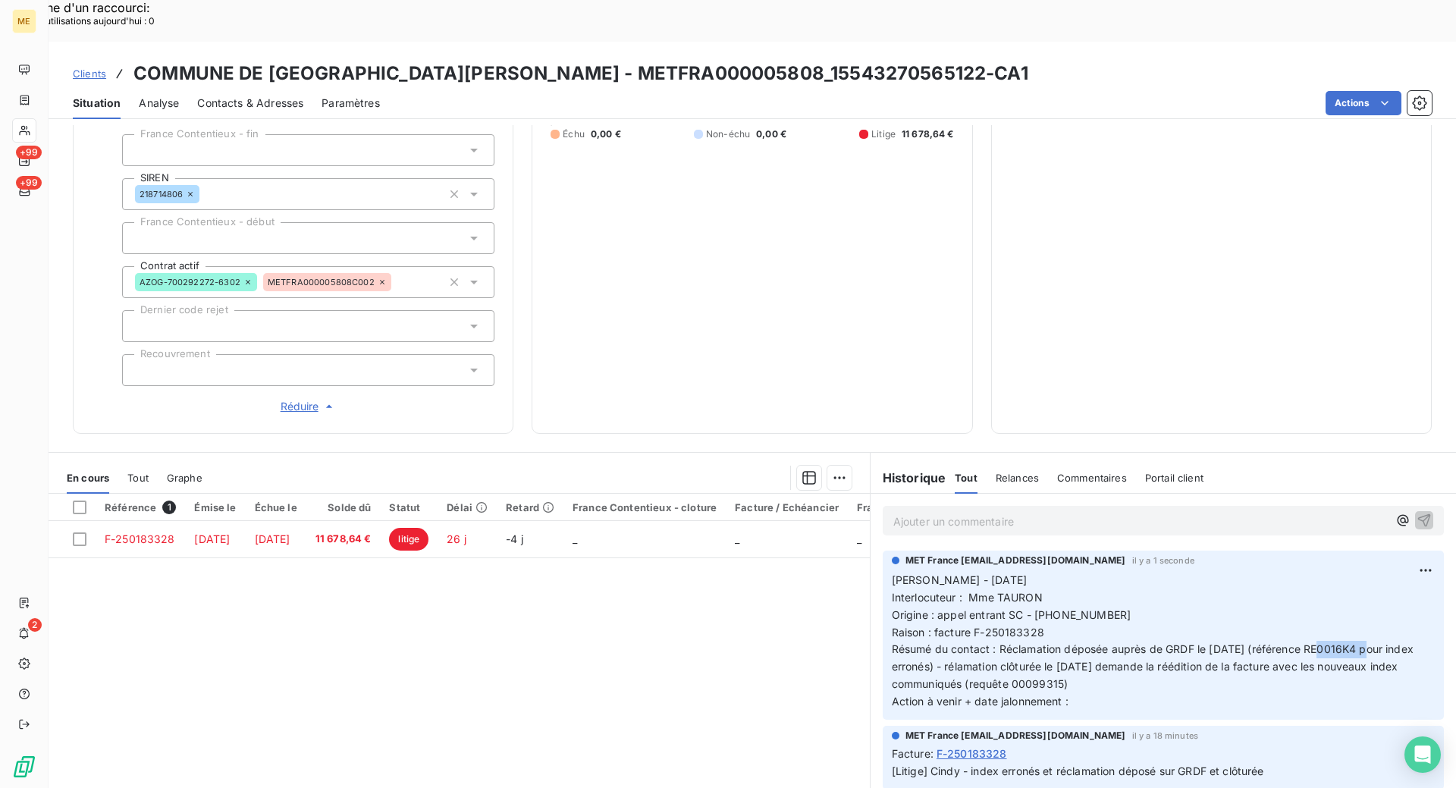
copy span "RE0016K4"
click at [87, 67] on span "Clients" at bounding box center [89, 73] width 33 height 12
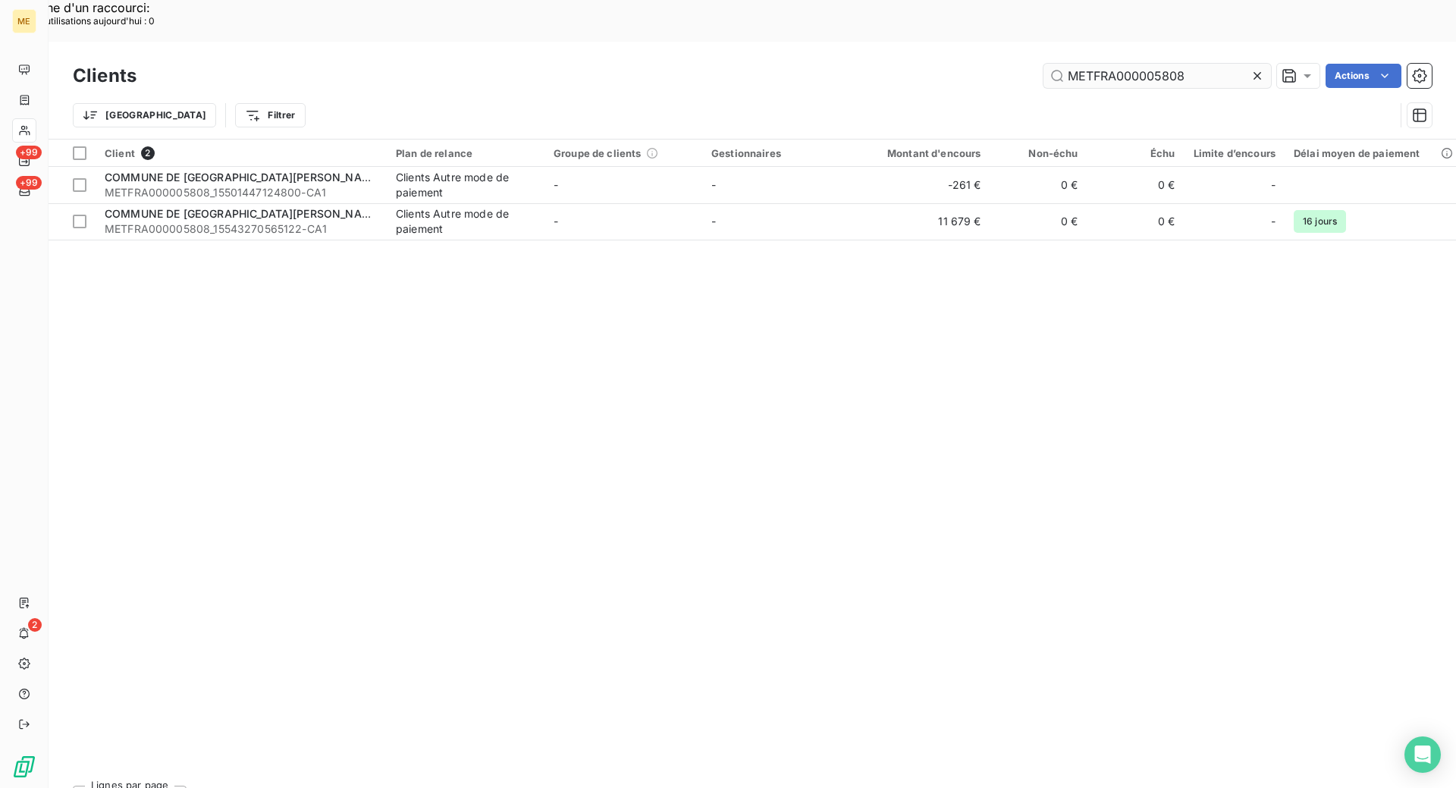
click at [1081, 64] on input "METFRA000005808" at bounding box center [1156, 76] width 227 height 24
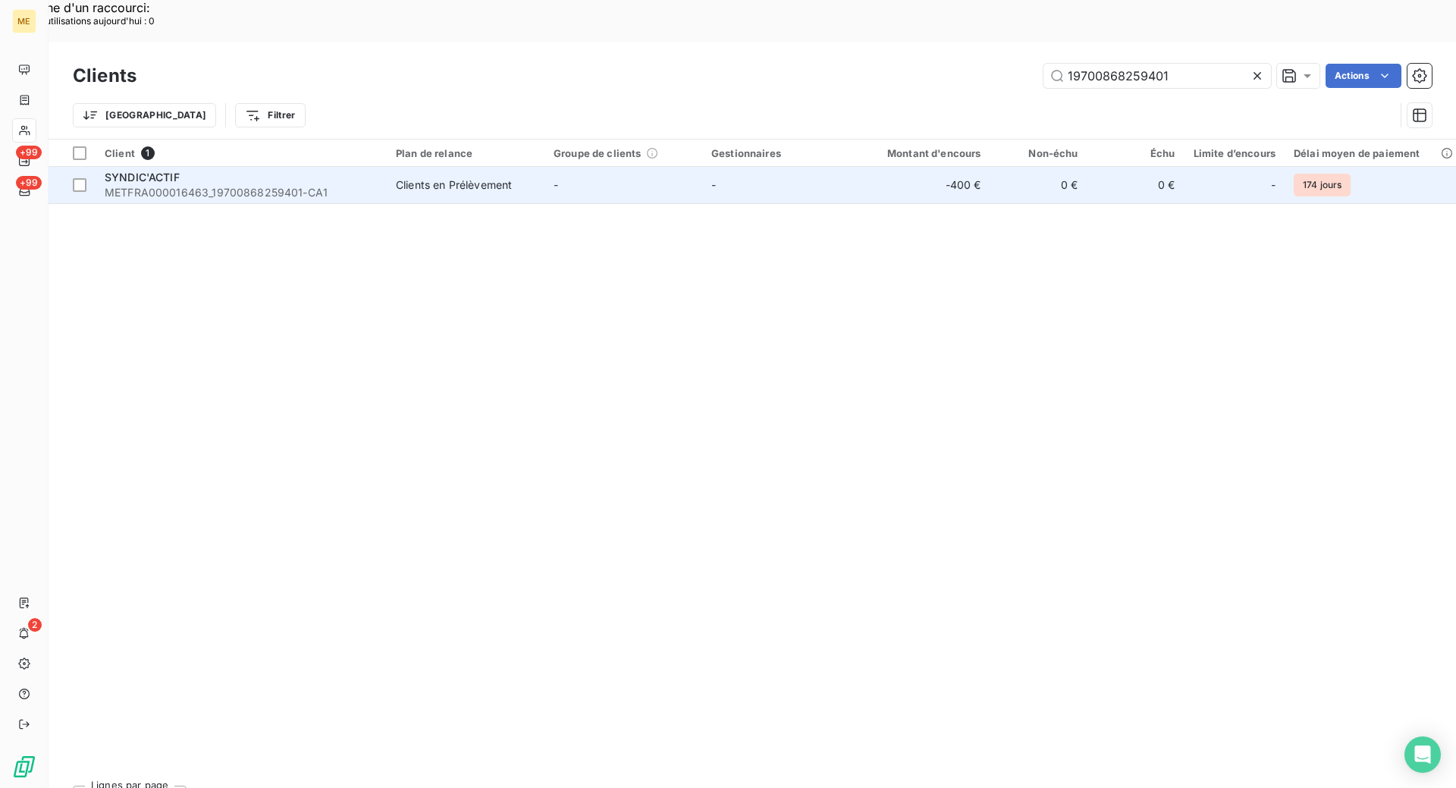
type input "19700868259401"
click at [384, 167] on td "SYNDIC'ACTIF METFRA000016463_19700868259401-CA1" at bounding box center [241, 185] width 291 height 36
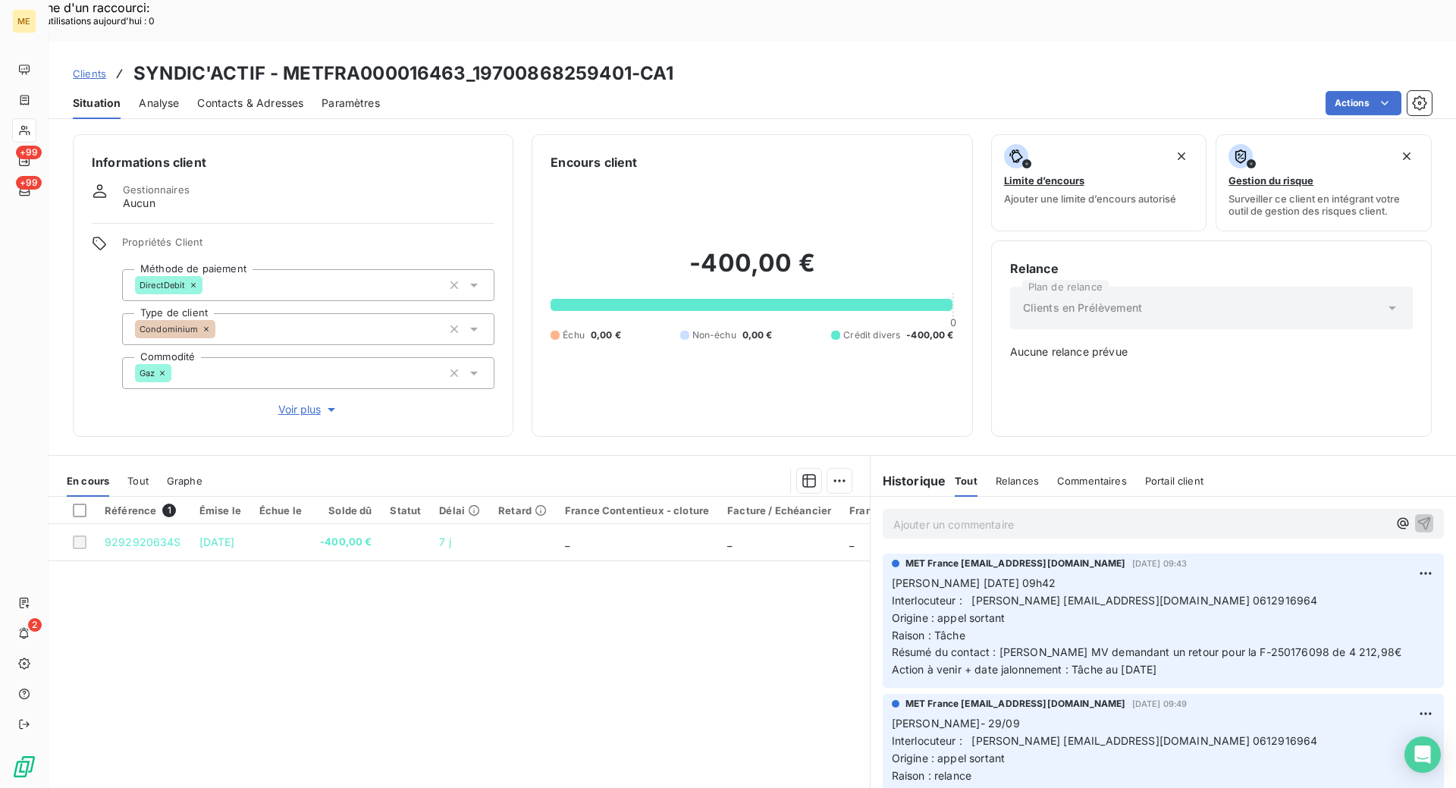
drag, startPoint x: 558, startPoint y: 621, endPoint x: 572, endPoint y: 616, distance: 15.1
click at [564, 621] on div "Référence 1 Émise le Échue le Solde dû Statut Délai Retard France Contentieux -…" at bounding box center [459, 643] width 821 height 292
